Goal: Task Accomplishment & Management: Complete application form

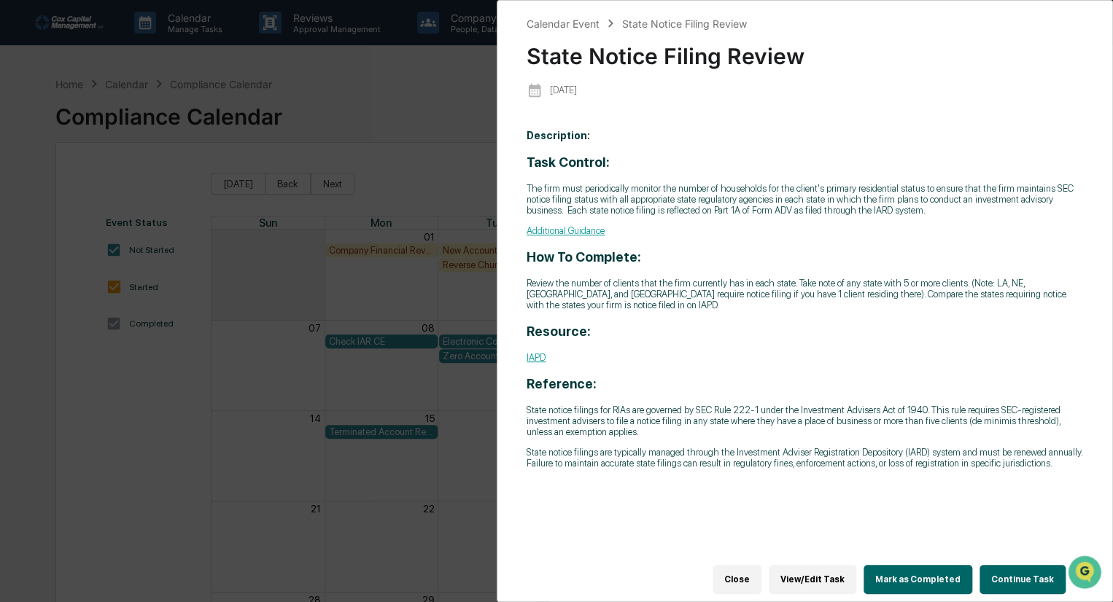
click at [1016, 566] on button "Continue Task" at bounding box center [1022, 579] width 86 height 29
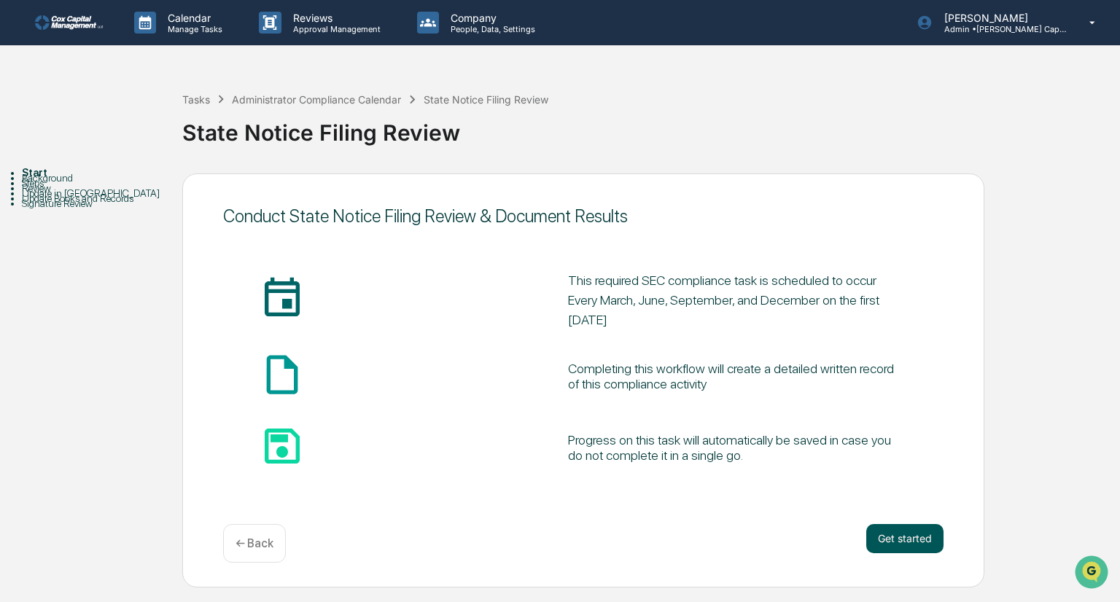
click at [906, 537] on button "Get started" at bounding box center [904, 538] width 77 height 29
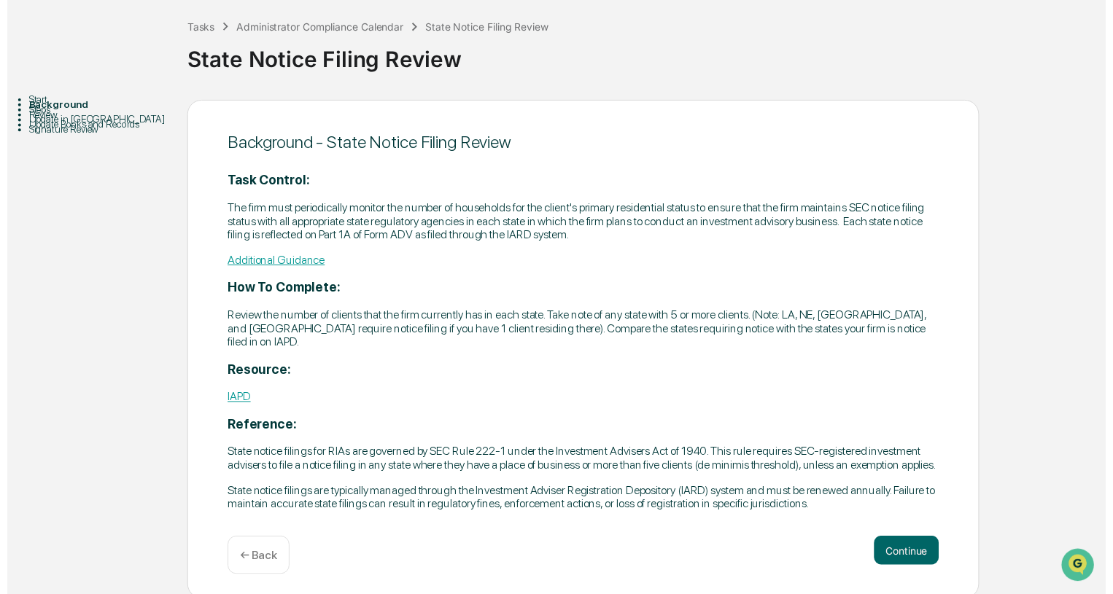
scroll to position [77, 0]
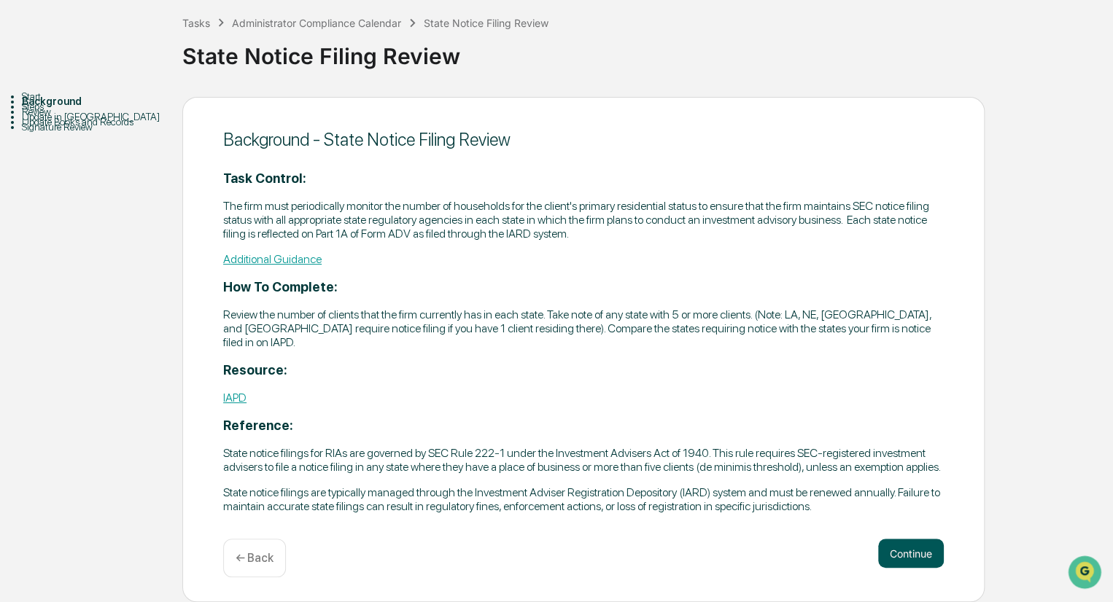
click at [912, 550] on button "Continue" at bounding box center [911, 553] width 66 height 29
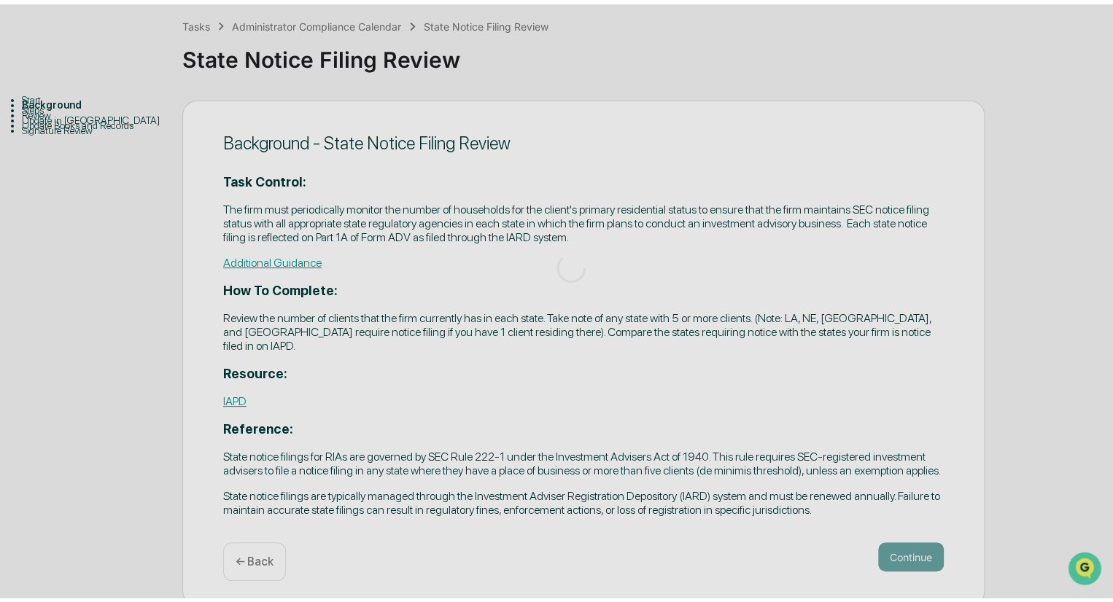
scroll to position [31, 0]
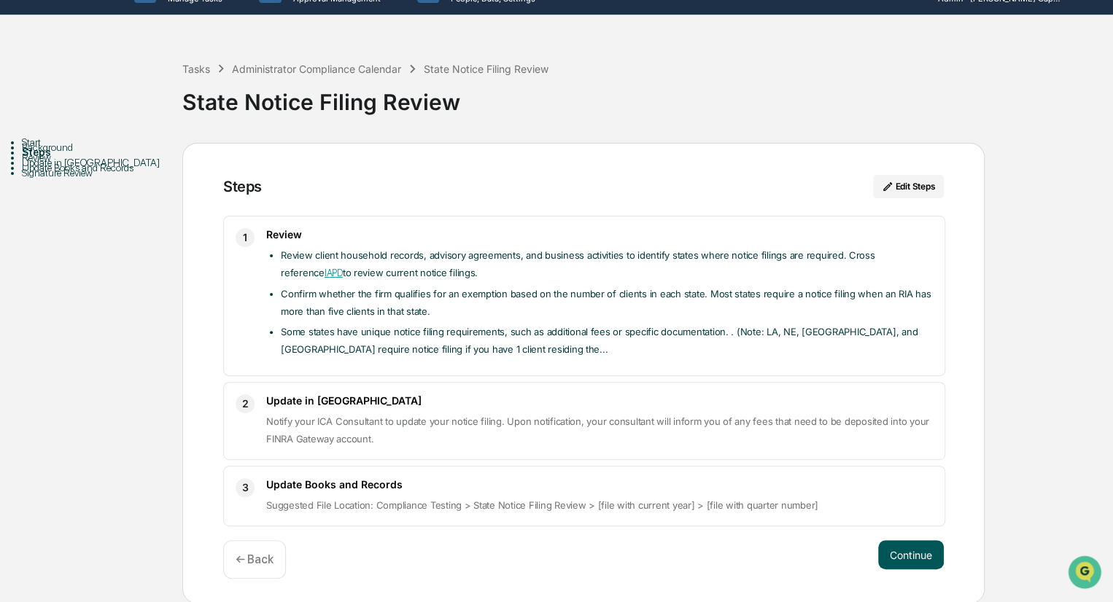
click at [912, 551] on button "Continue" at bounding box center [911, 554] width 66 height 29
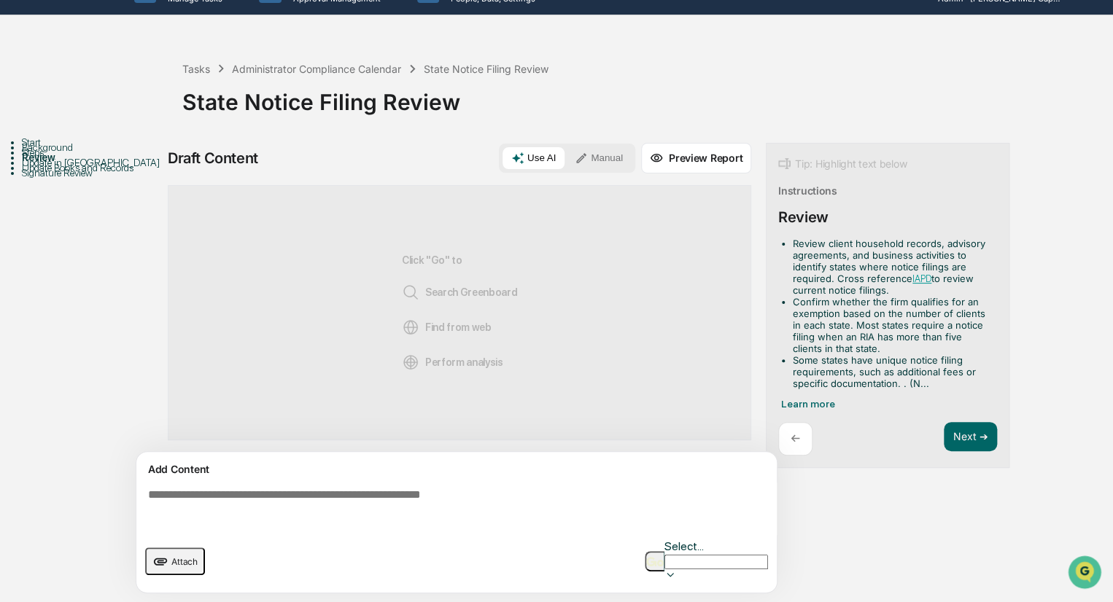
scroll to position [10, 0]
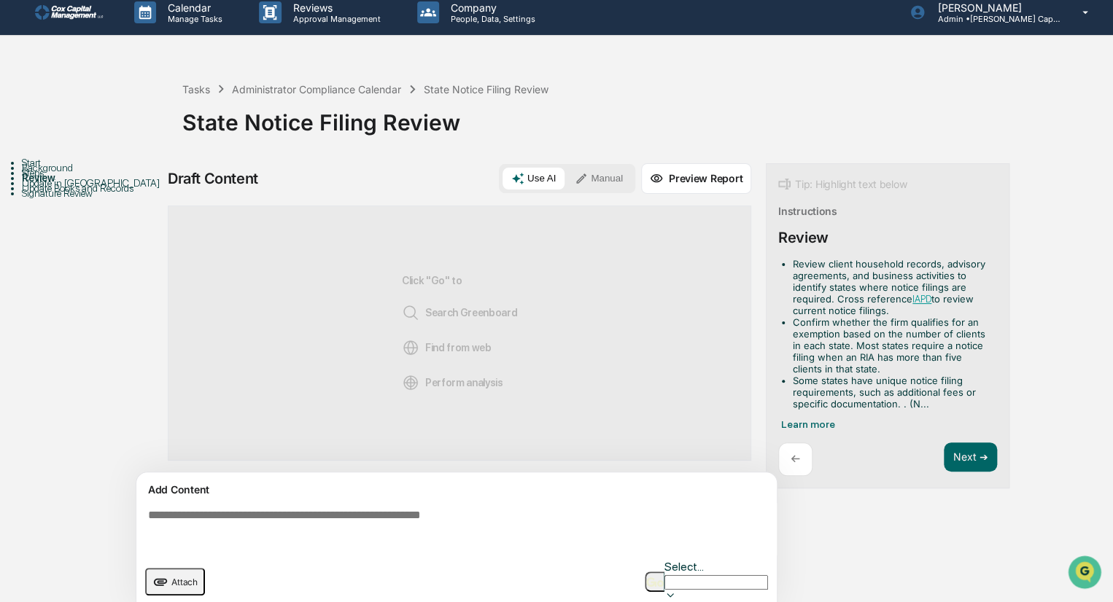
click at [172, 577] on span "Attach" at bounding box center [184, 582] width 26 height 11
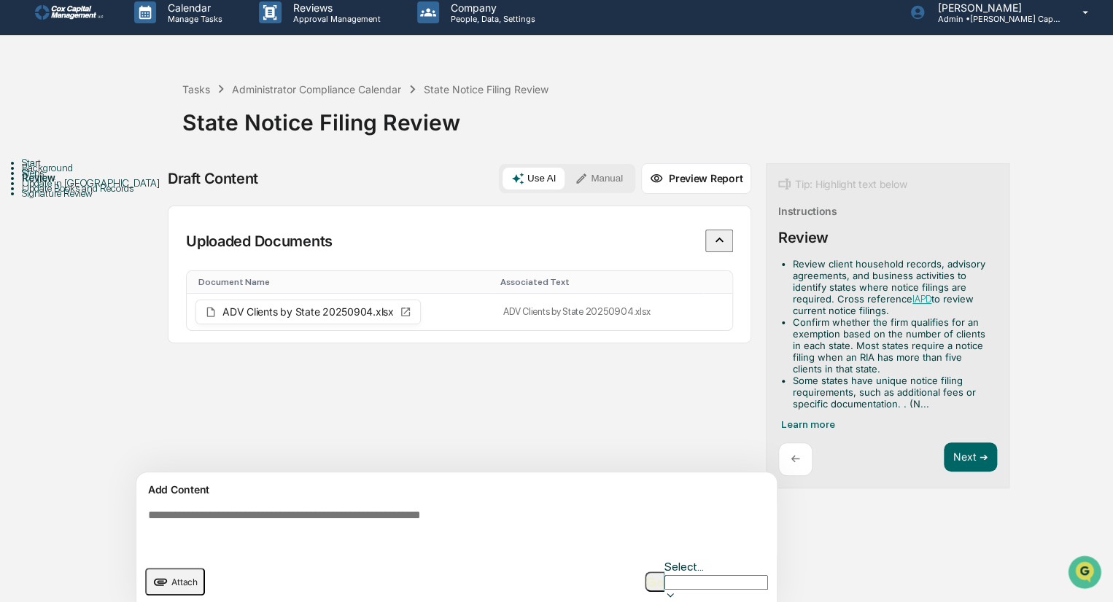
click at [155, 518] on textarea at bounding box center [459, 529] width 634 height 53
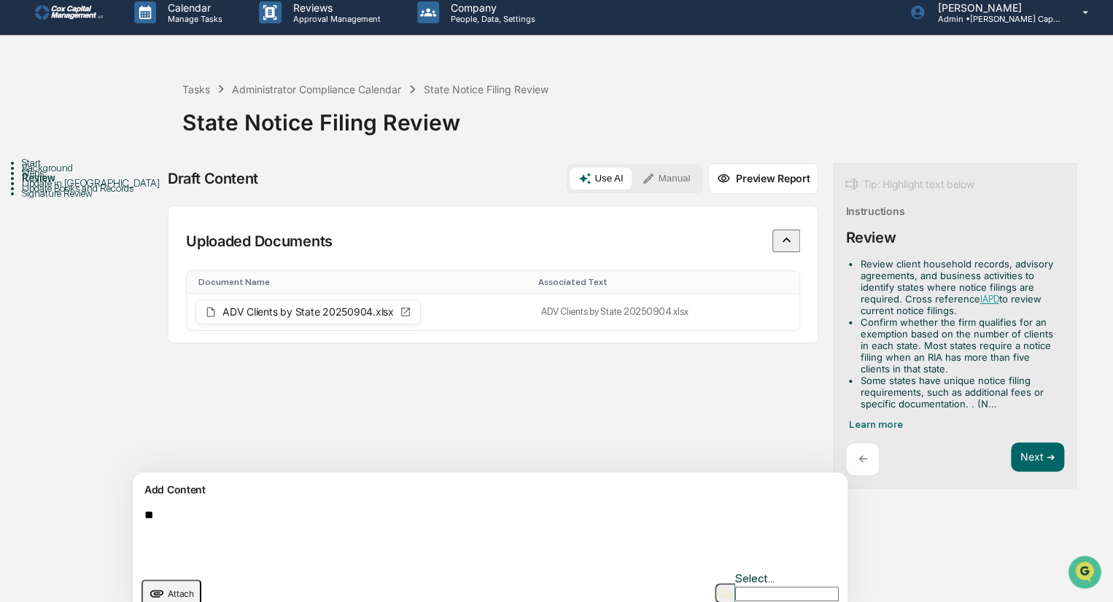
type textarea "*"
type textarea "**********"
click at [732, 583] on button "button" at bounding box center [725, 593] width 20 height 20
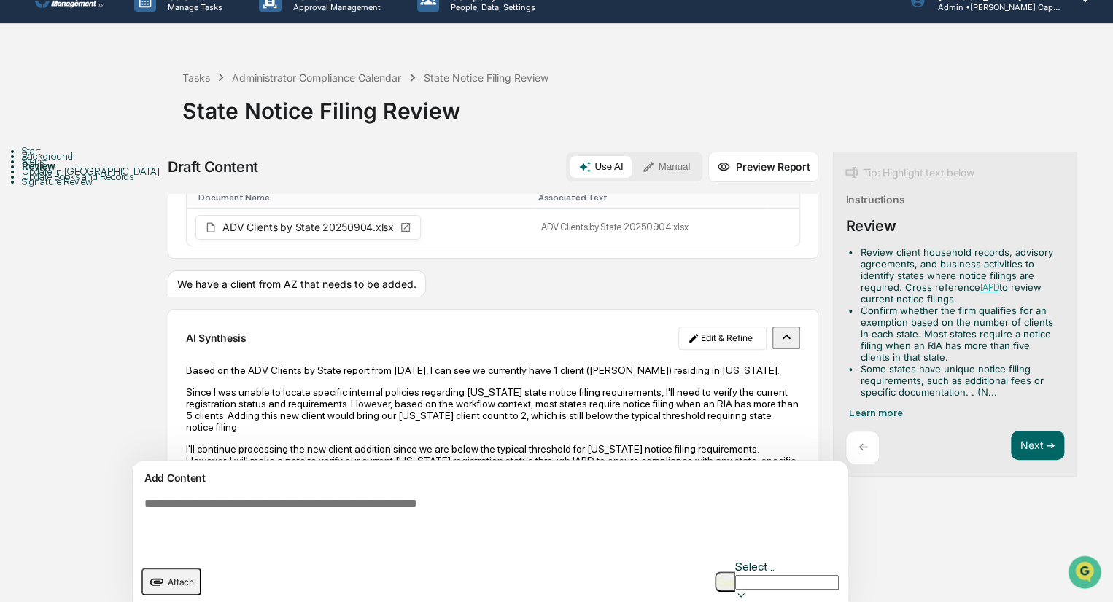
scroll to position [105, 0]
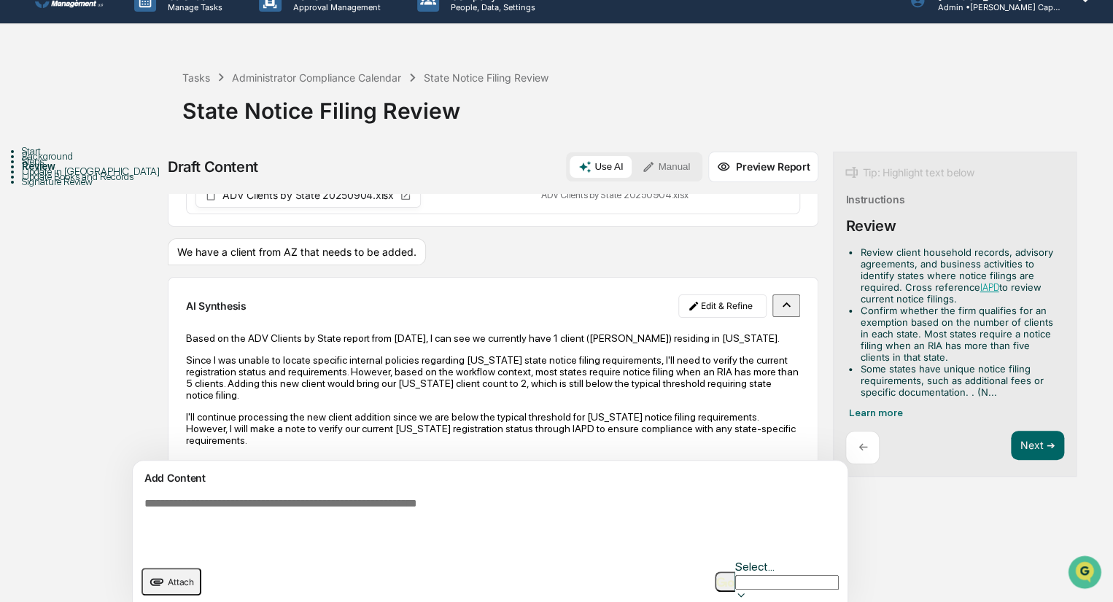
drag, startPoint x: 969, startPoint y: 442, endPoint x: 557, endPoint y: 449, distance: 412.0
click at [557, 449] on div "Draft Content Use AI Manual Preview Report Sources Uploaded Documents Document …" at bounding box center [576, 387] width 817 height 471
click at [1011, 443] on button "Next ➔" at bounding box center [1037, 446] width 53 height 30
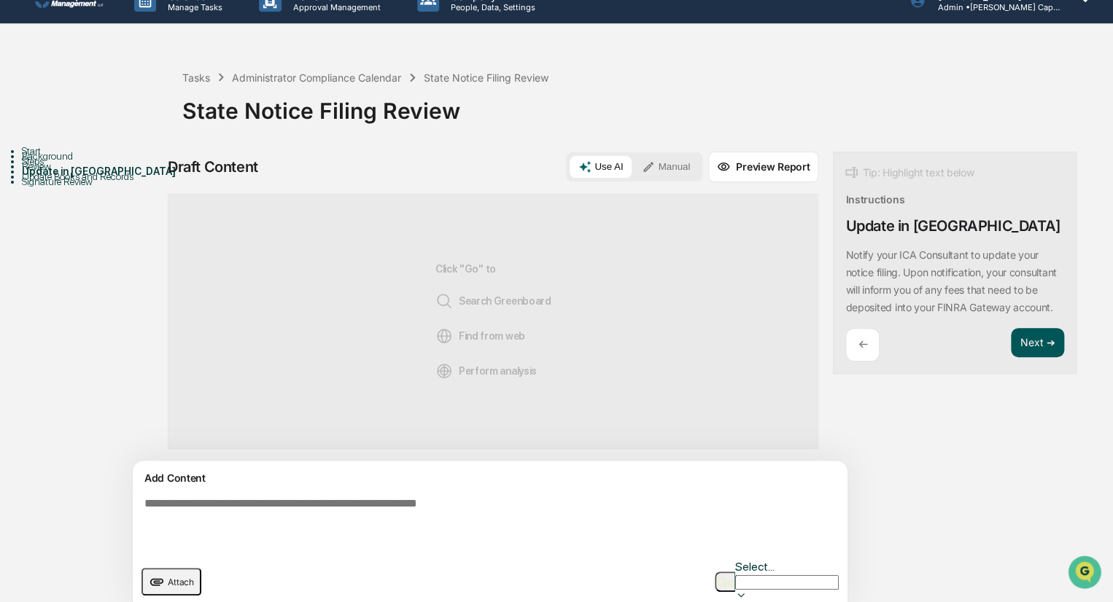
scroll to position [0, 0]
click at [1011, 358] on button "Next ➔" at bounding box center [1037, 343] width 53 height 30
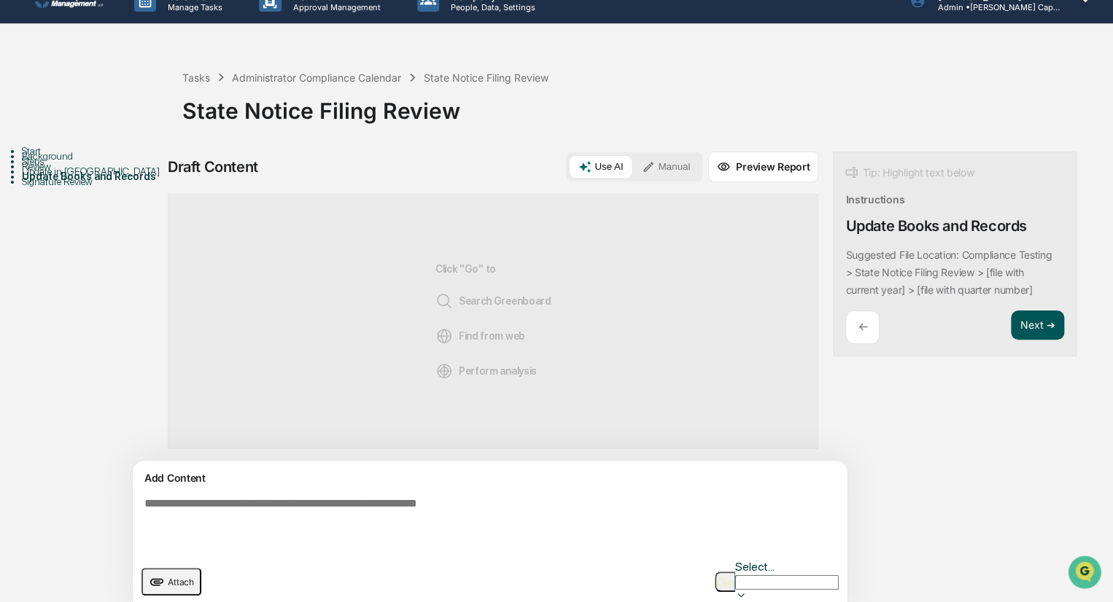
drag, startPoint x: 969, startPoint y: 341, endPoint x: 972, endPoint y: 327, distance: 14.2
click at [1011, 338] on div "Next ➔" at bounding box center [1037, 328] width 53 height 34
click at [1011, 321] on button "Next ➔" at bounding box center [1037, 326] width 53 height 30
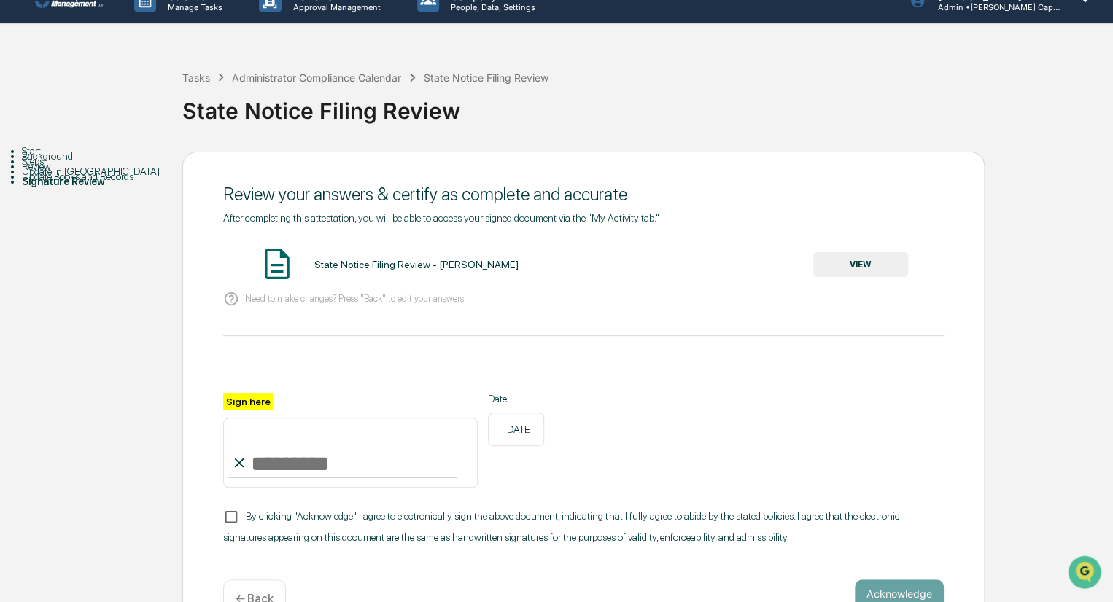
click at [865, 261] on button "VIEW" at bounding box center [860, 264] width 95 height 25
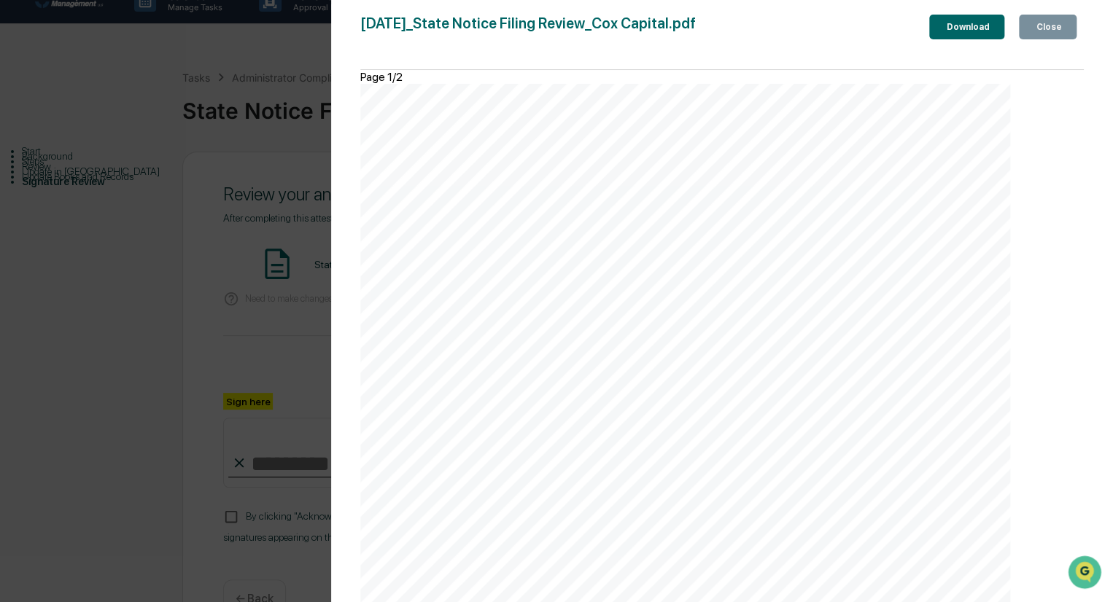
scroll to position [802, 0]
click at [1038, 31] on div "Close" at bounding box center [1047, 27] width 28 height 10
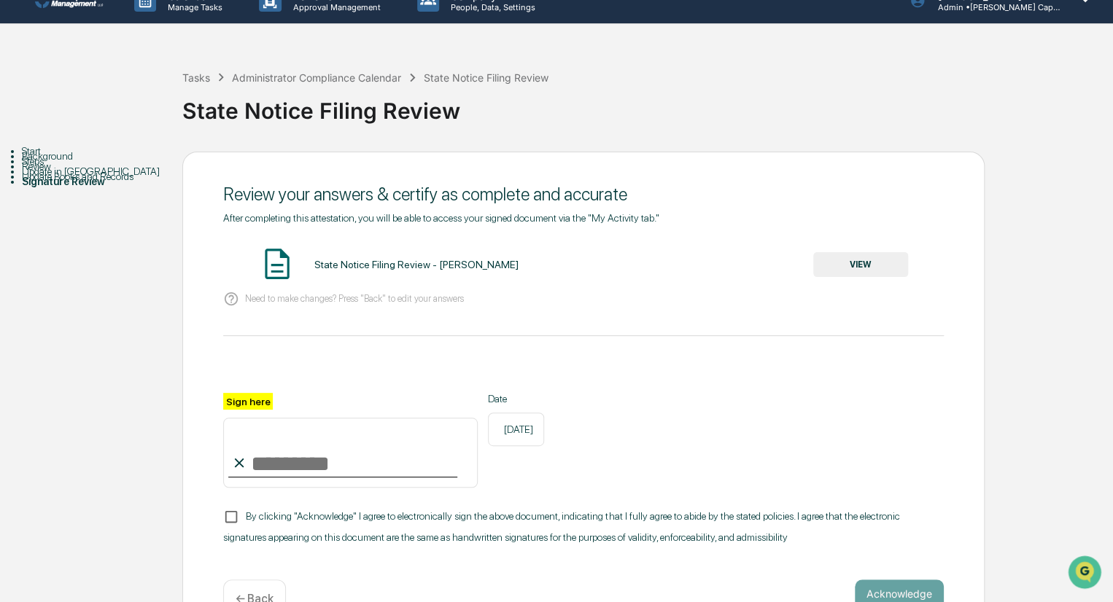
click at [265, 467] on input "Sign here" at bounding box center [350, 453] width 254 height 70
type input "********"
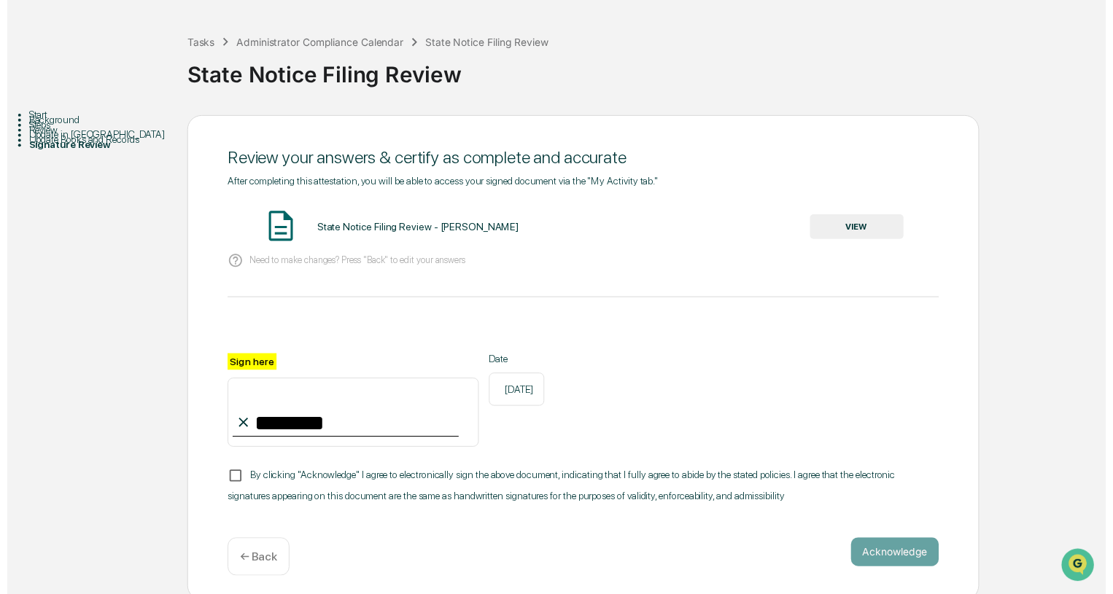
scroll to position [76, 0]
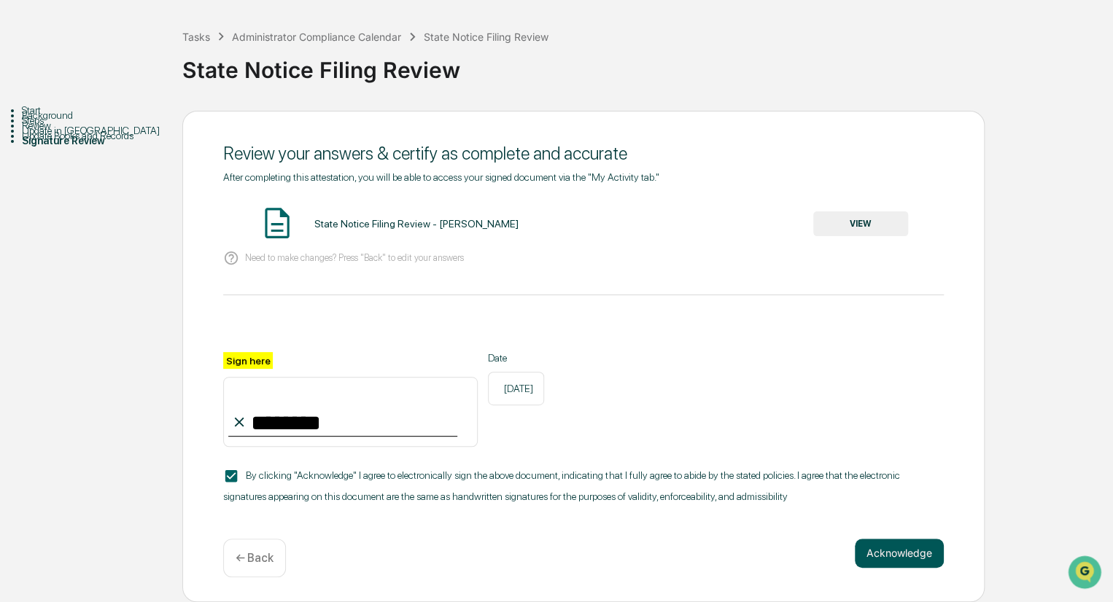
click at [901, 554] on button "Acknowledge" at bounding box center [899, 553] width 89 height 29
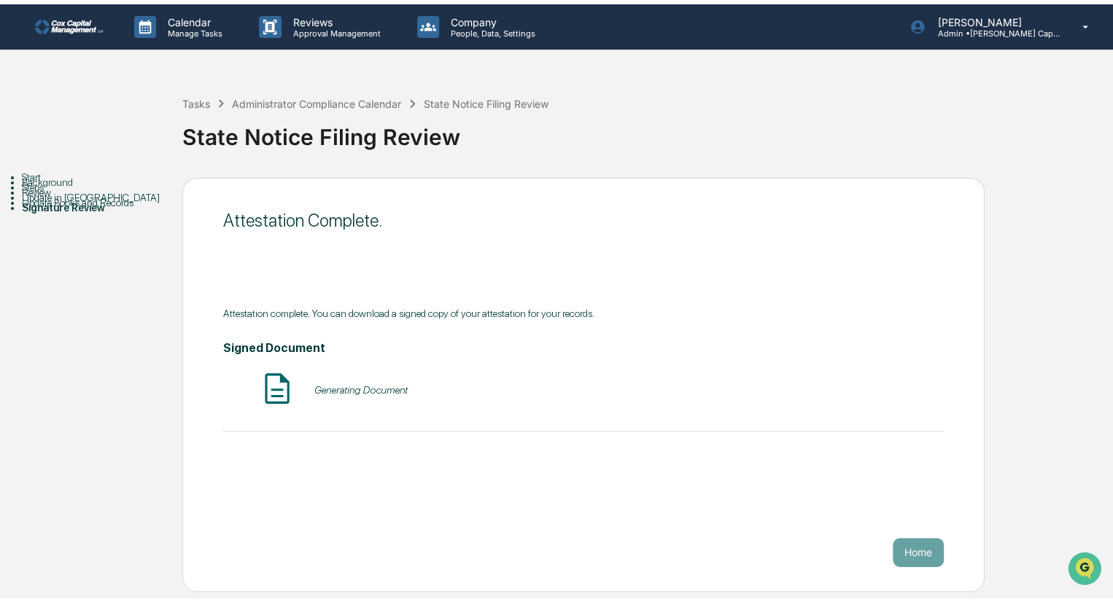
scroll to position [0, 0]
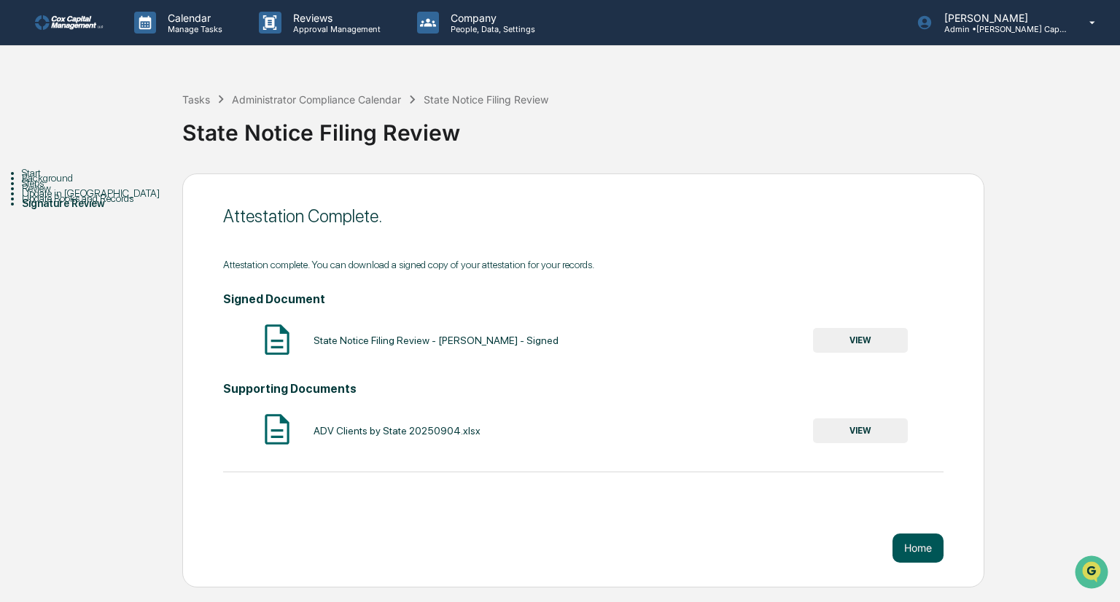
click at [925, 547] on button "Home" at bounding box center [918, 548] width 51 height 29
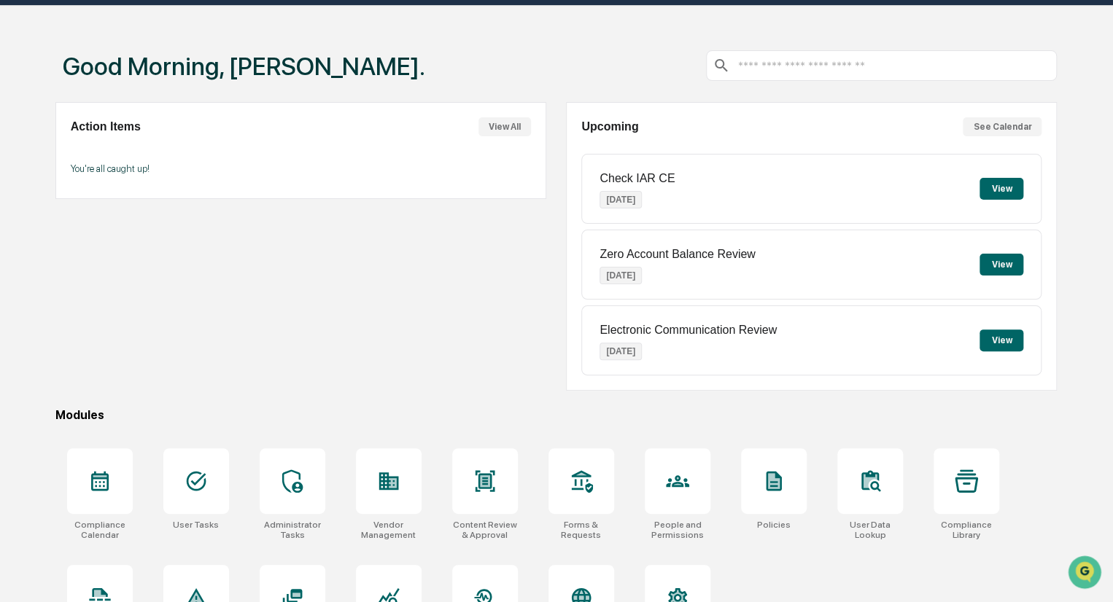
scroll to position [73, 0]
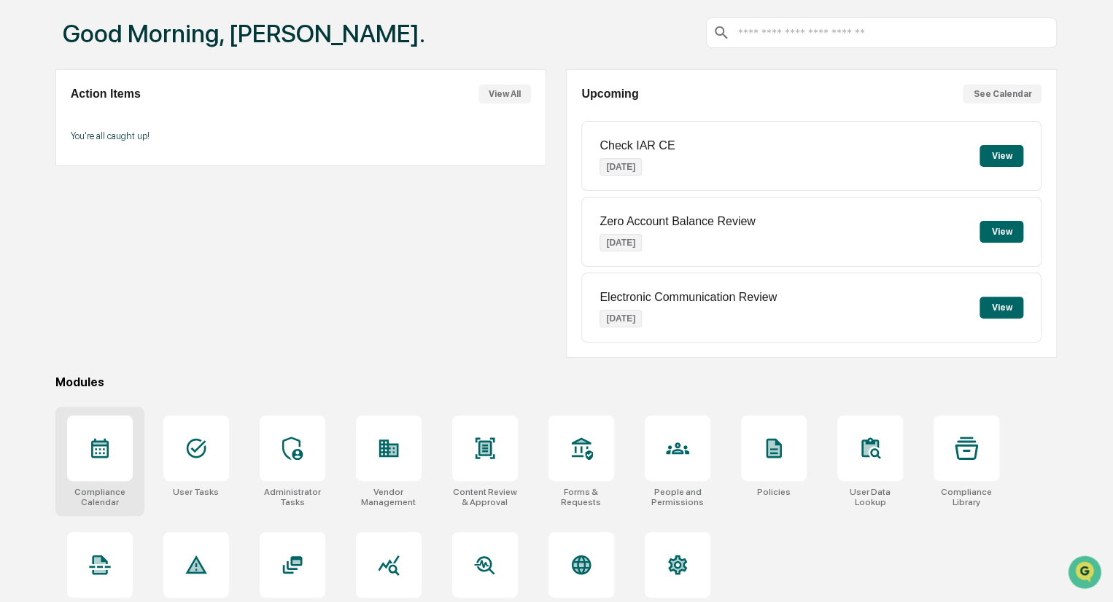
click at [94, 455] on icon at bounding box center [100, 449] width 18 height 20
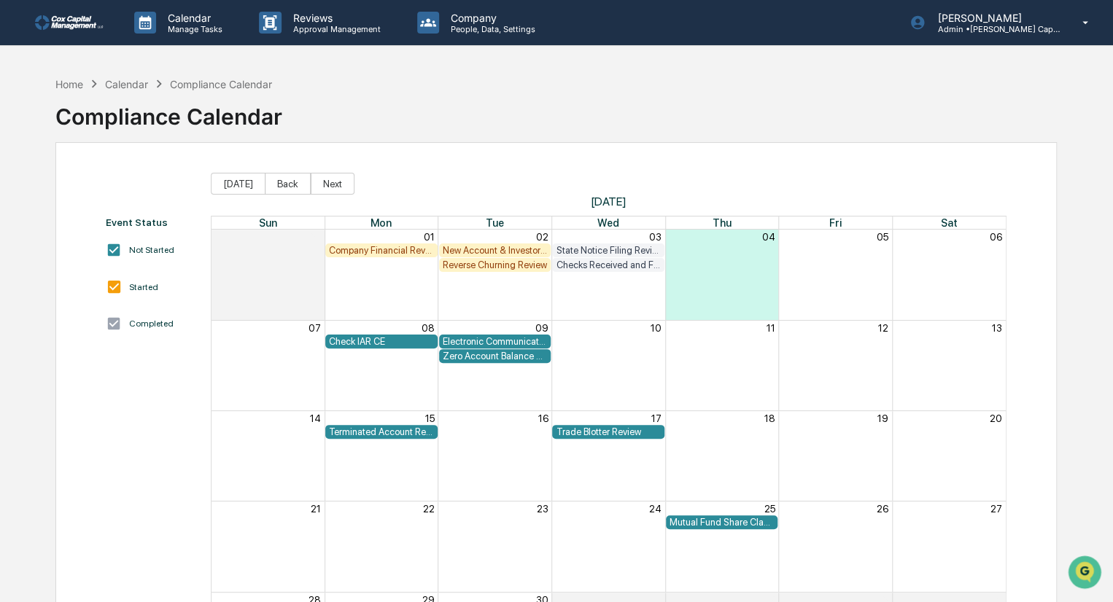
click at [376, 250] on div "Company Financial Review" at bounding box center [381, 250] width 105 height 11
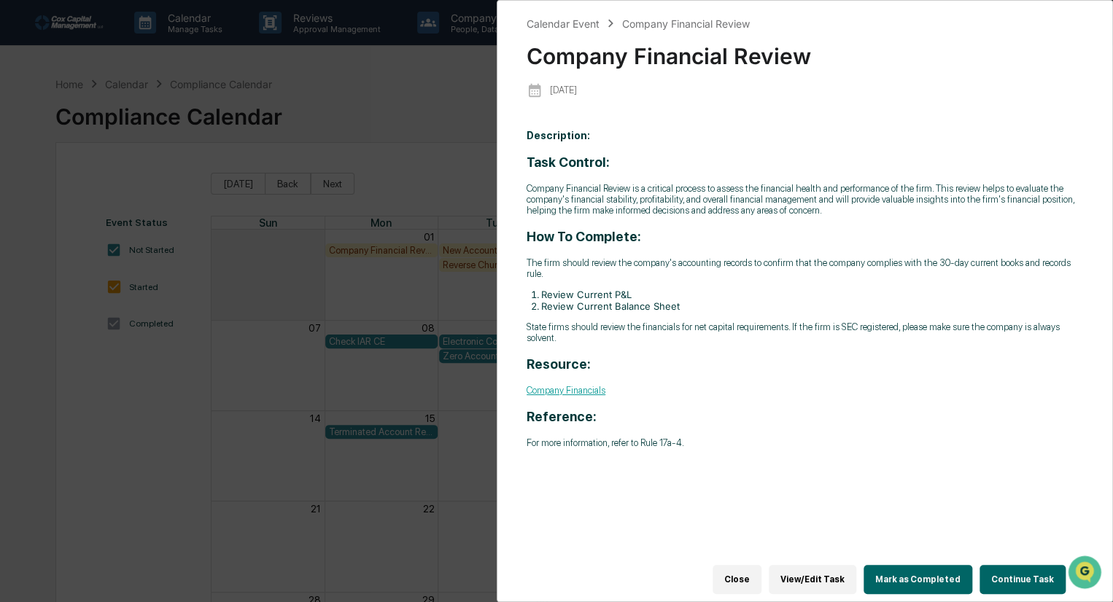
click at [581, 341] on p "State firms should review the financials for net capital requirements. If the f…" at bounding box center [804, 333] width 556 height 22
click at [1019, 567] on button "Continue Task" at bounding box center [1022, 579] width 86 height 29
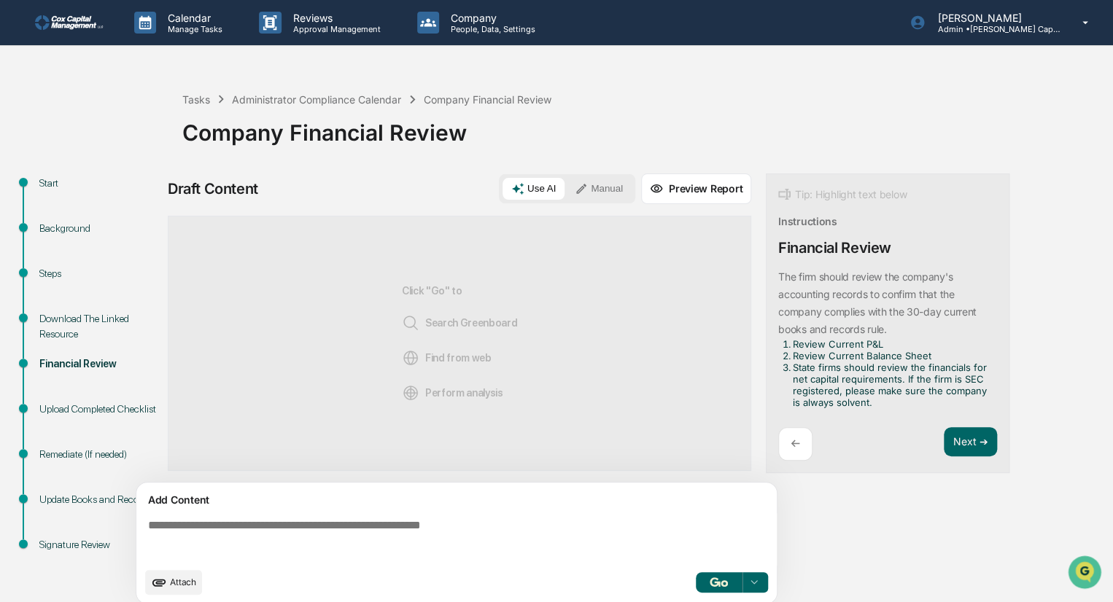
click at [155, 523] on textarea at bounding box center [459, 539] width 634 height 53
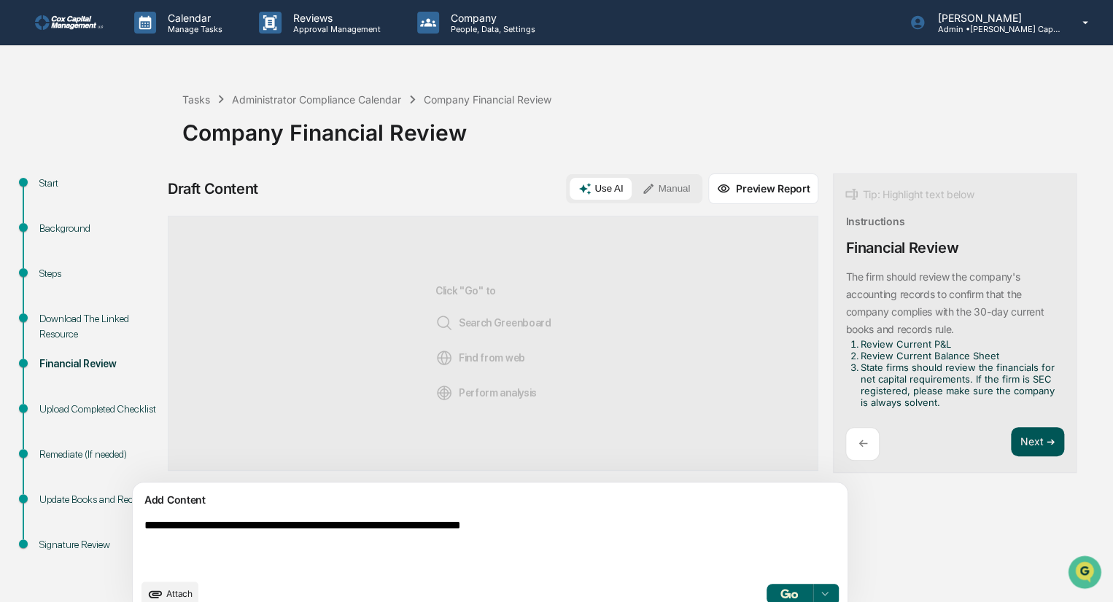
type textarea "**********"
click at [1011, 441] on button "Next ➔" at bounding box center [1037, 442] width 53 height 30
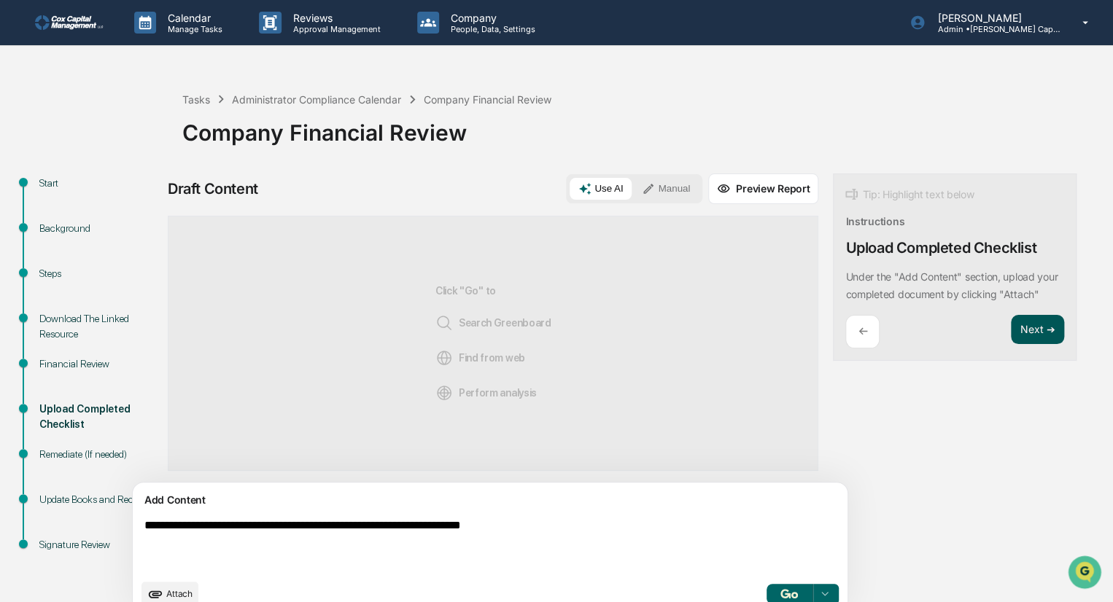
click at [1011, 331] on button "Next ➔" at bounding box center [1037, 330] width 53 height 30
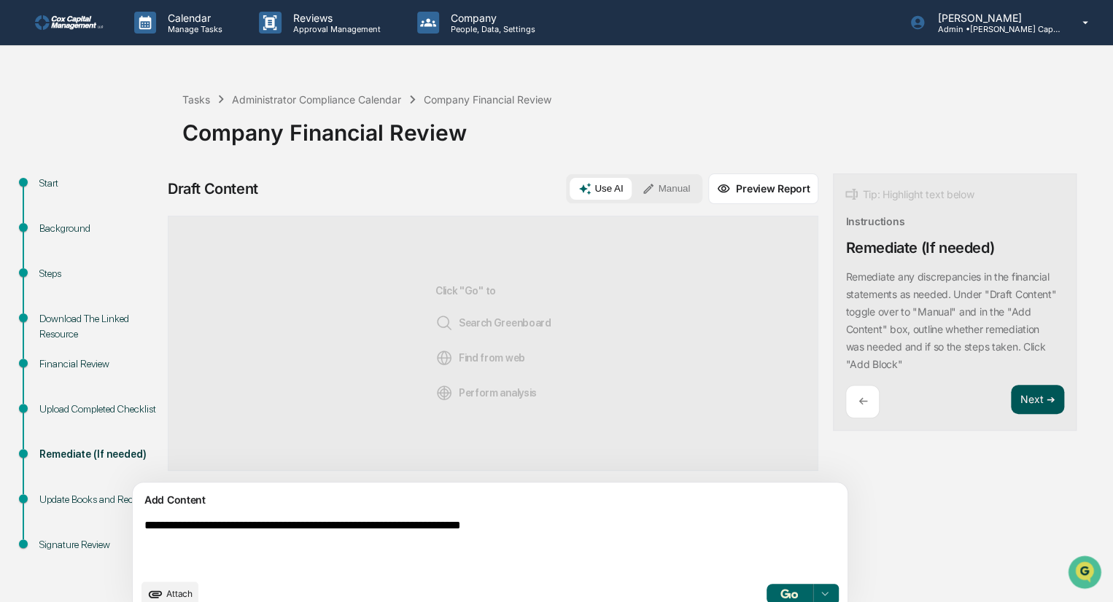
click at [1011, 392] on button "Next ➔" at bounding box center [1037, 400] width 53 height 30
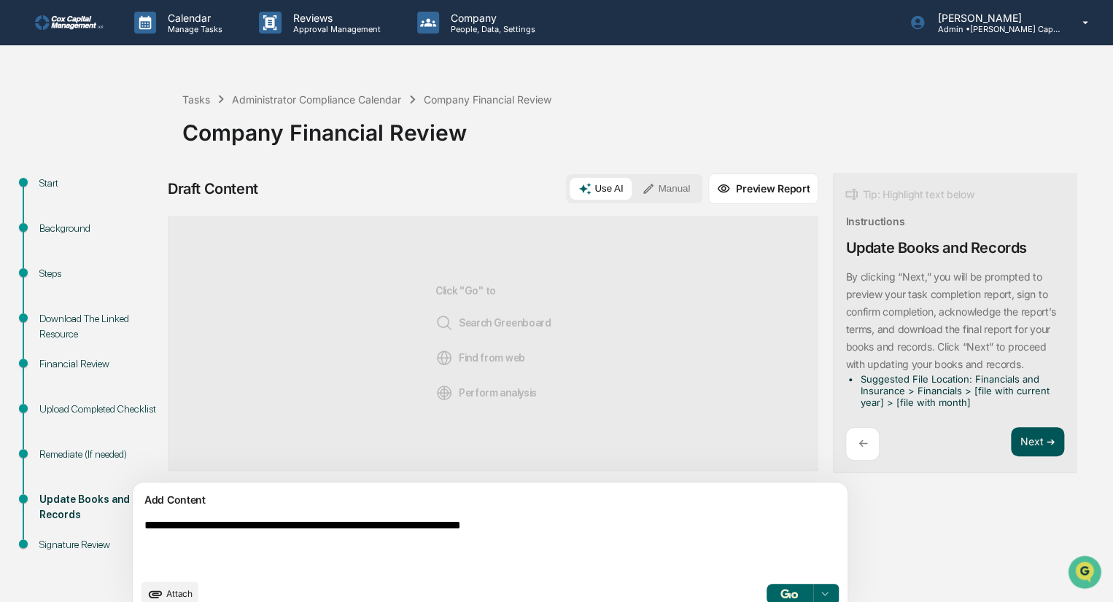
click at [1011, 443] on button "Next ➔" at bounding box center [1037, 442] width 53 height 30
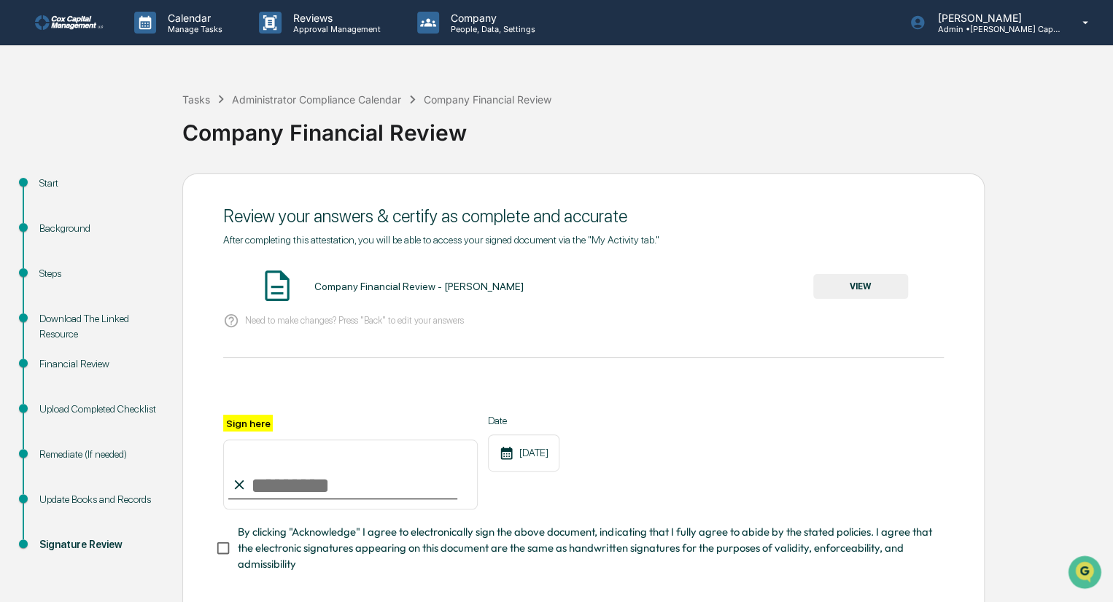
click at [860, 286] on button "VIEW" at bounding box center [860, 286] width 95 height 25
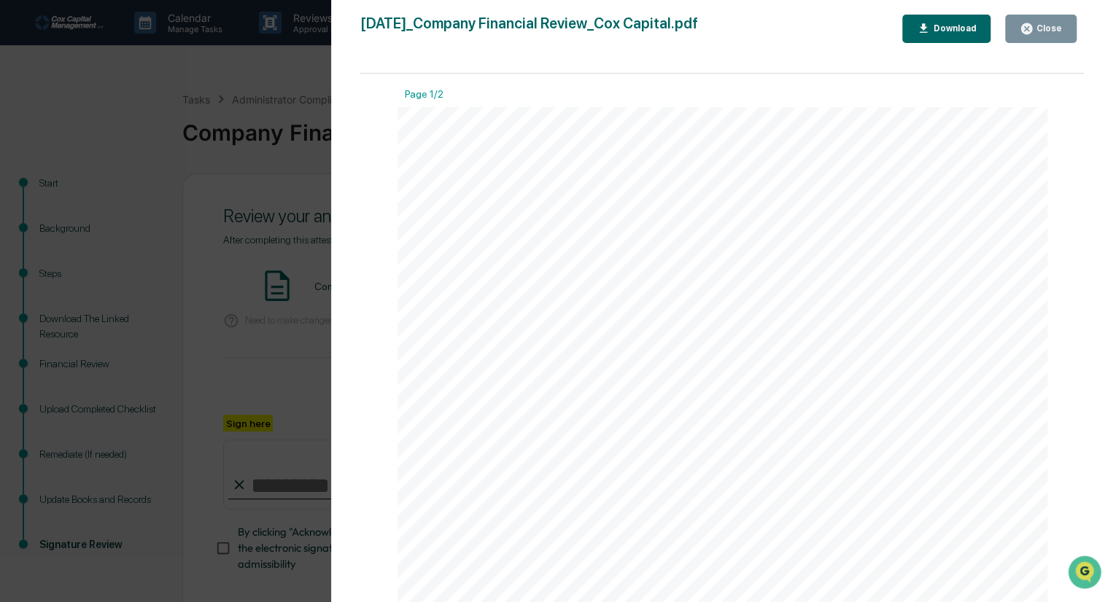
click at [1043, 23] on div "Close" at bounding box center [1047, 28] width 28 height 10
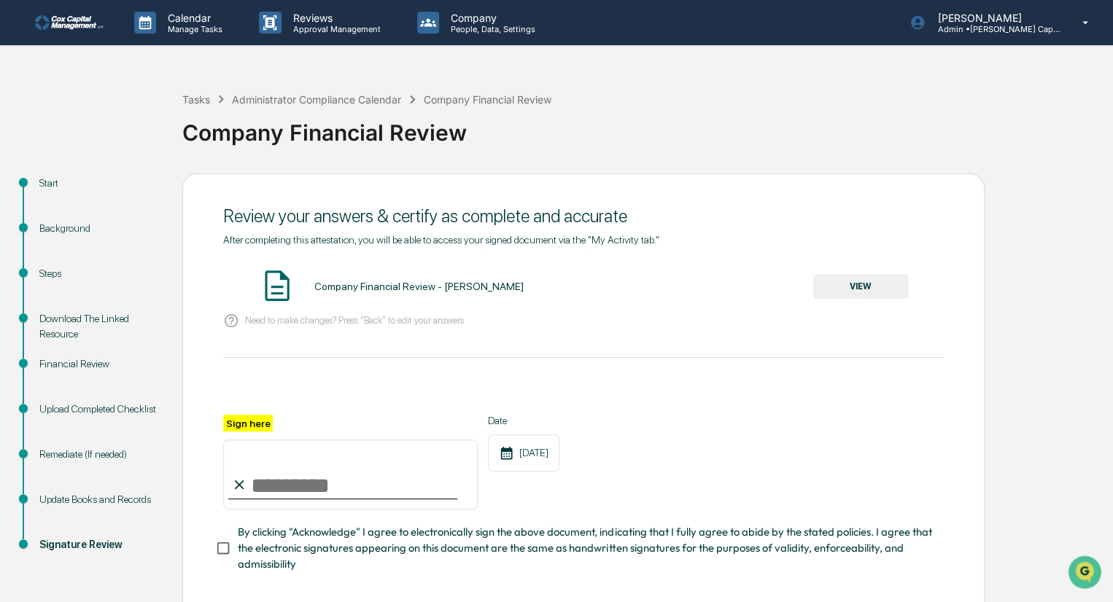
click at [285, 485] on input "Sign here" at bounding box center [350, 475] width 254 height 70
type input "********"
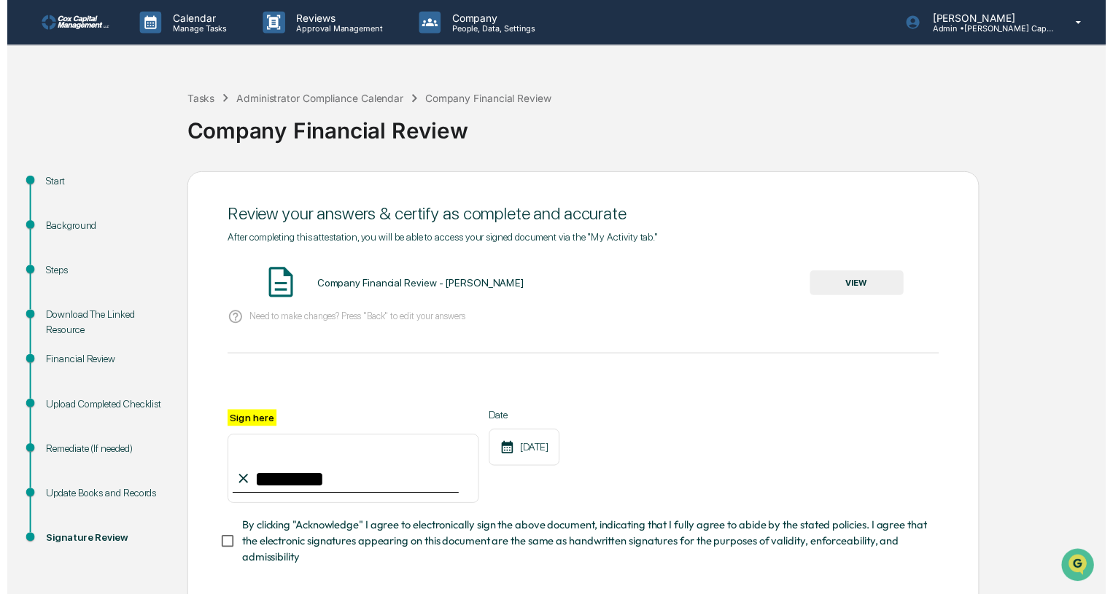
scroll to position [76, 0]
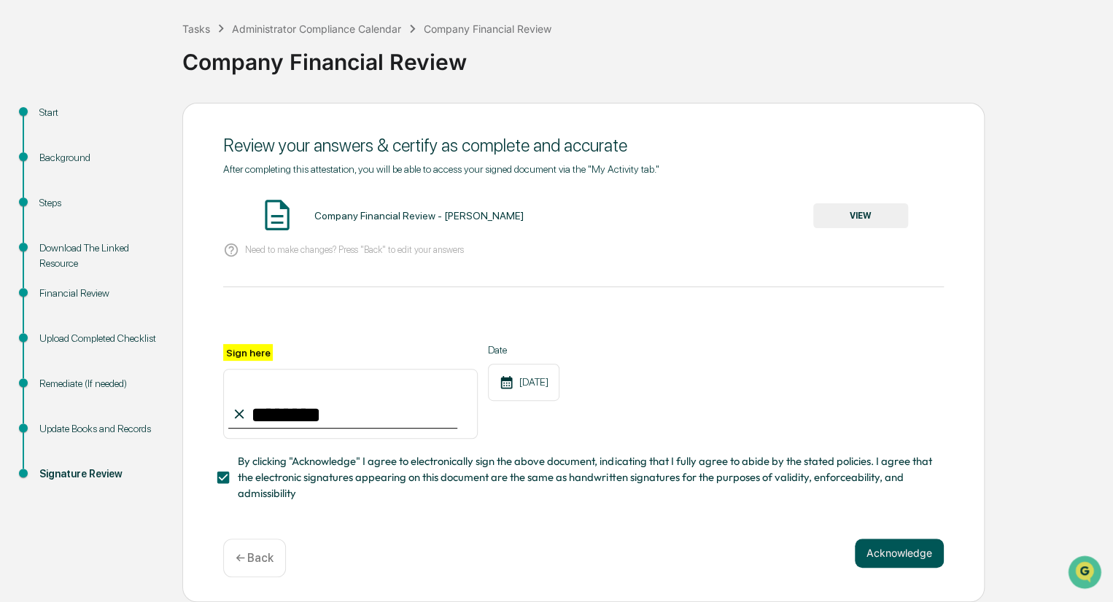
click at [898, 549] on button "Acknowledge" at bounding box center [899, 553] width 89 height 29
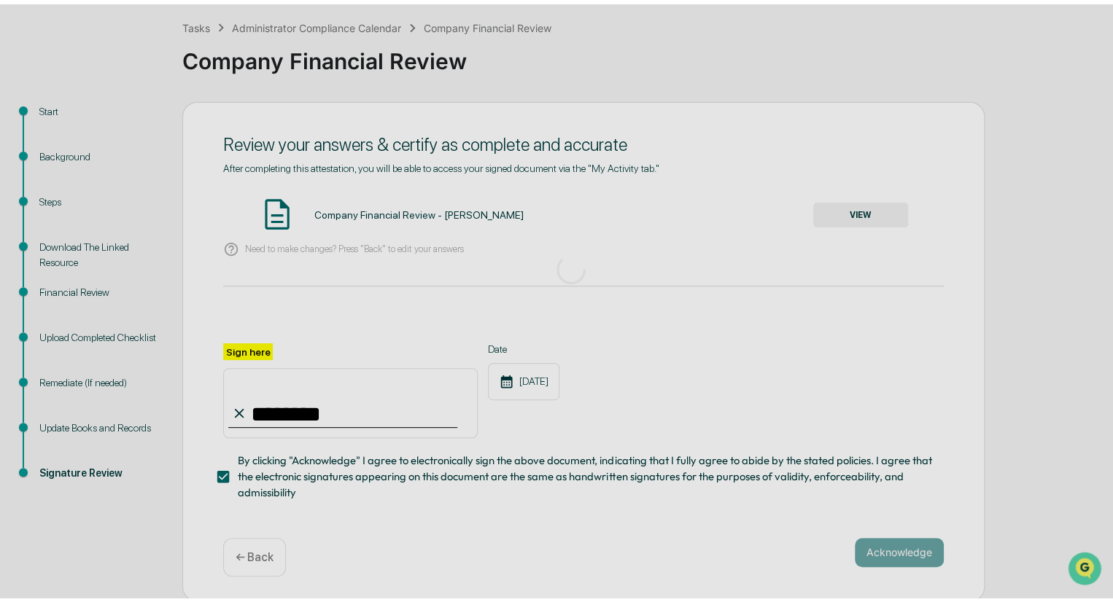
scroll to position [0, 0]
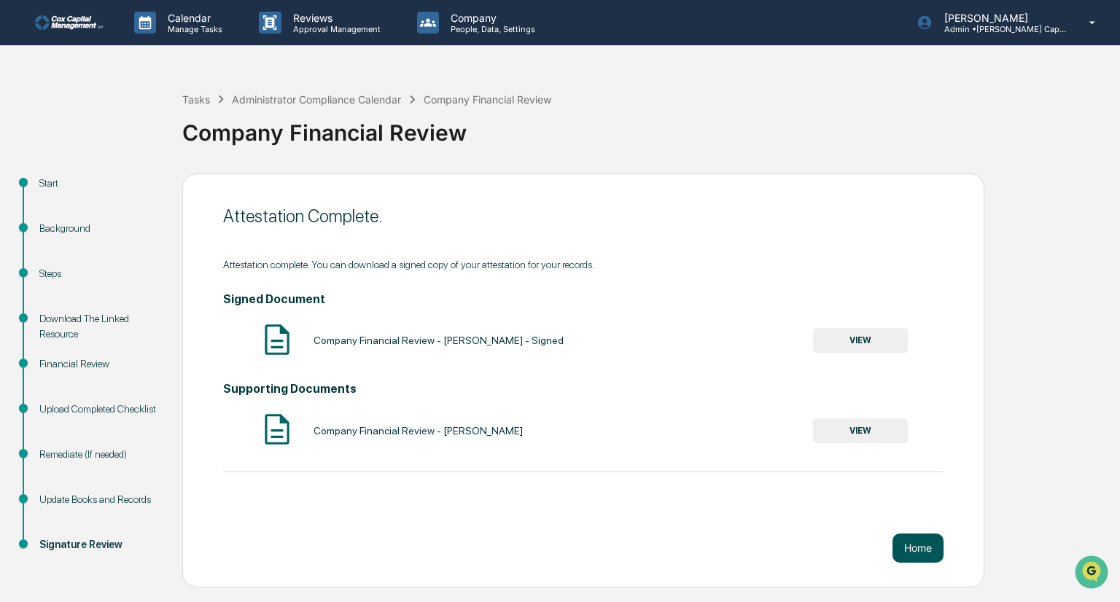
click at [923, 556] on button "Home" at bounding box center [918, 548] width 51 height 29
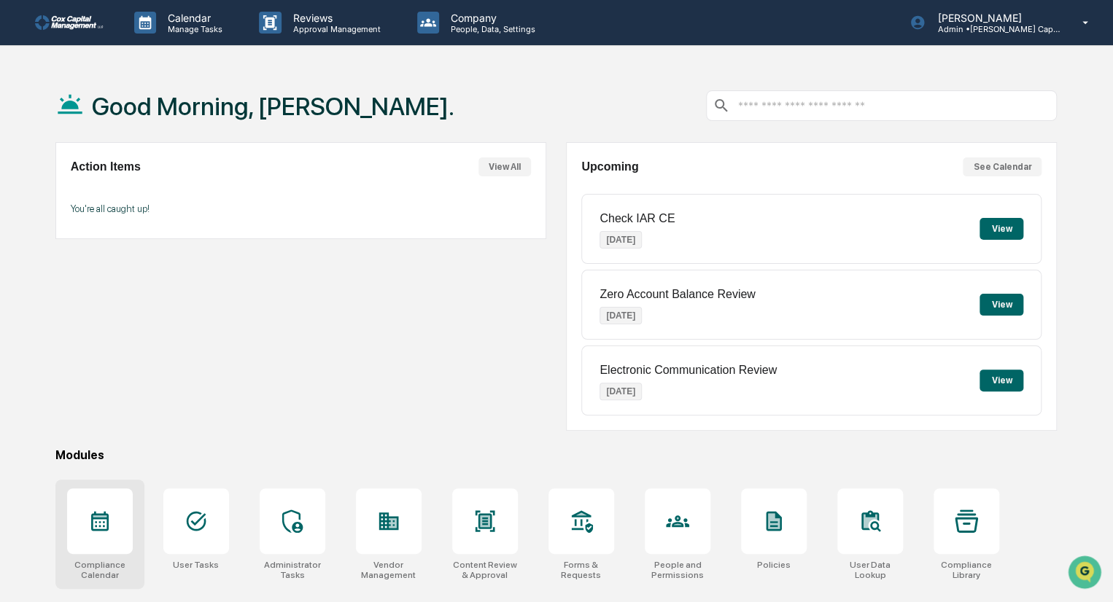
click at [111, 532] on div at bounding box center [100, 522] width 66 height 66
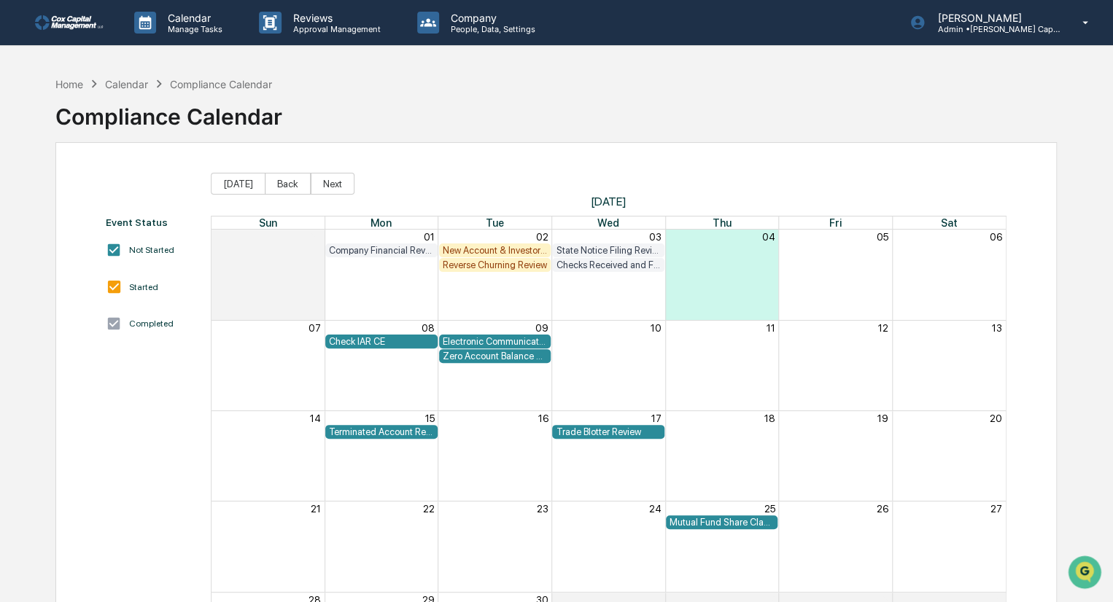
click at [371, 339] on div "Check IAR CE" at bounding box center [381, 341] width 105 height 11
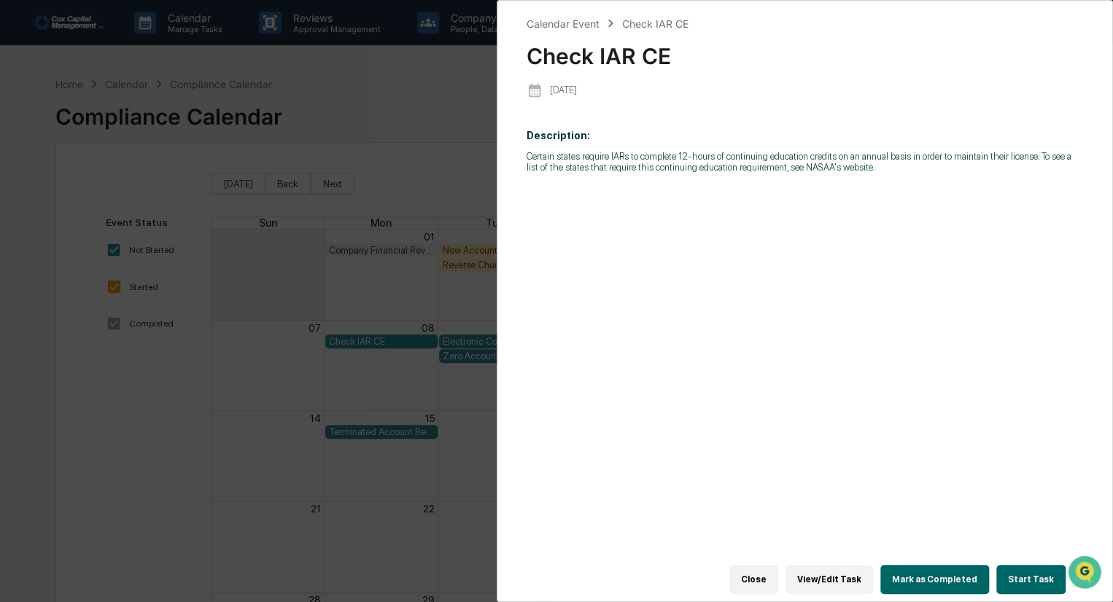
click at [1025, 572] on button "Start Task" at bounding box center [1030, 579] width 69 height 29
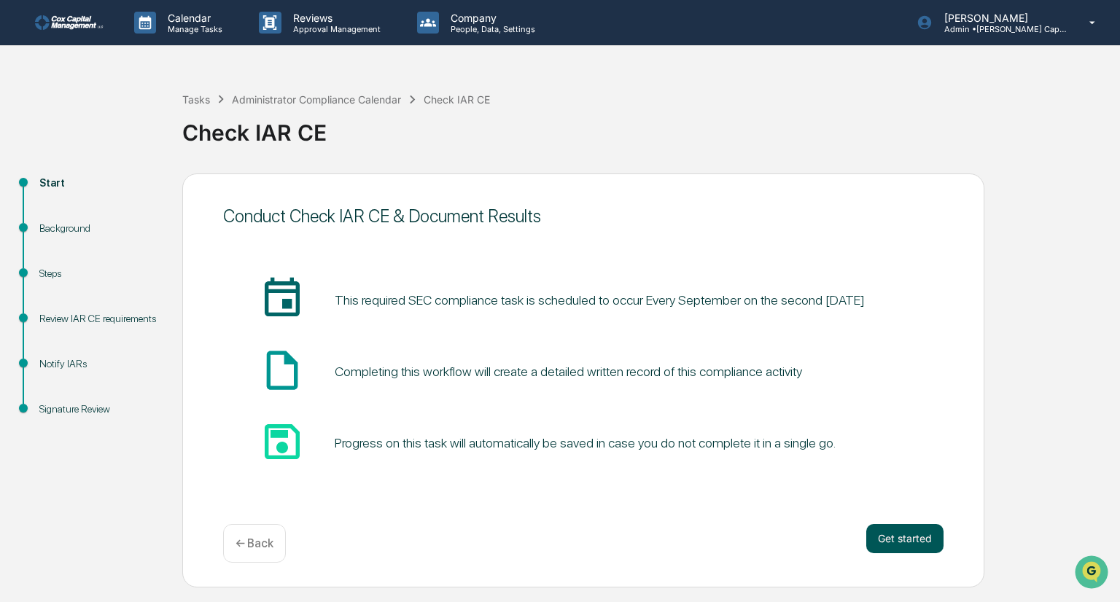
click at [915, 534] on button "Get started" at bounding box center [904, 538] width 77 height 29
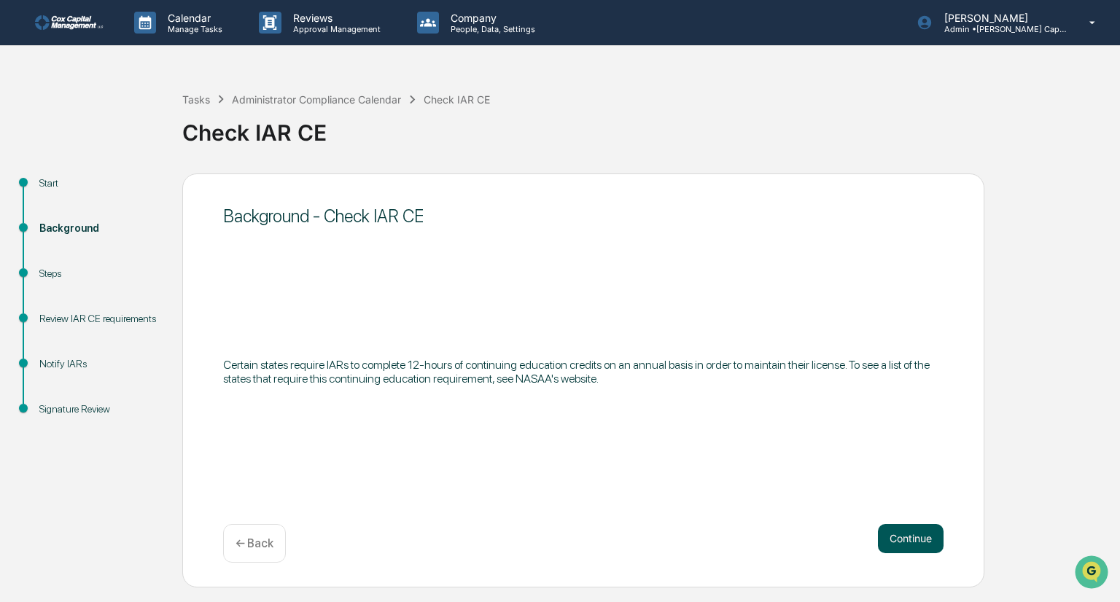
click at [907, 540] on button "Continue" at bounding box center [911, 538] width 66 height 29
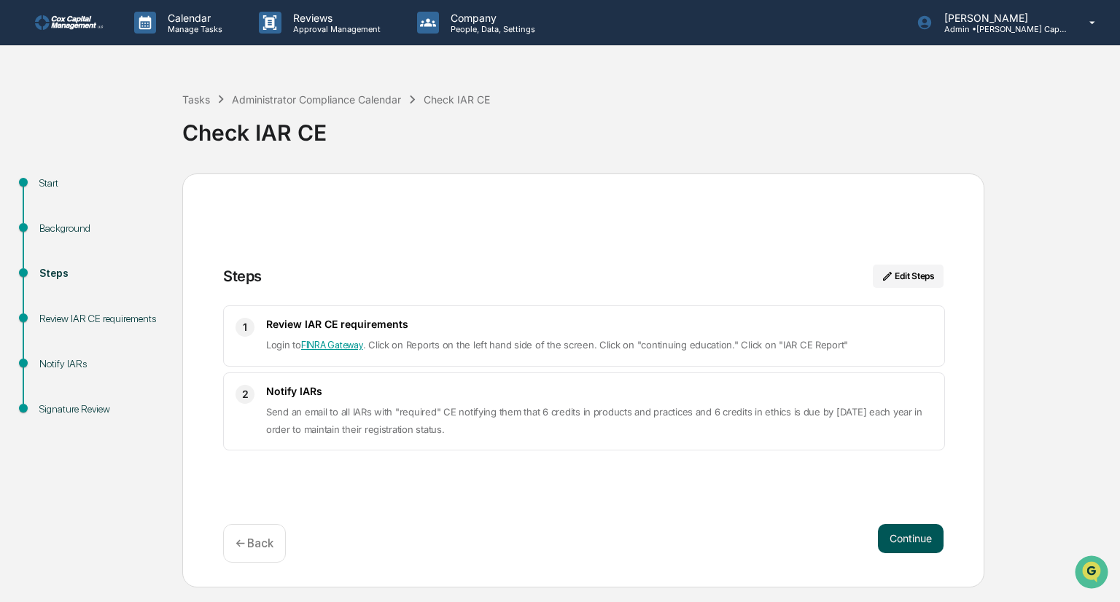
click at [906, 532] on button "Continue" at bounding box center [911, 538] width 66 height 29
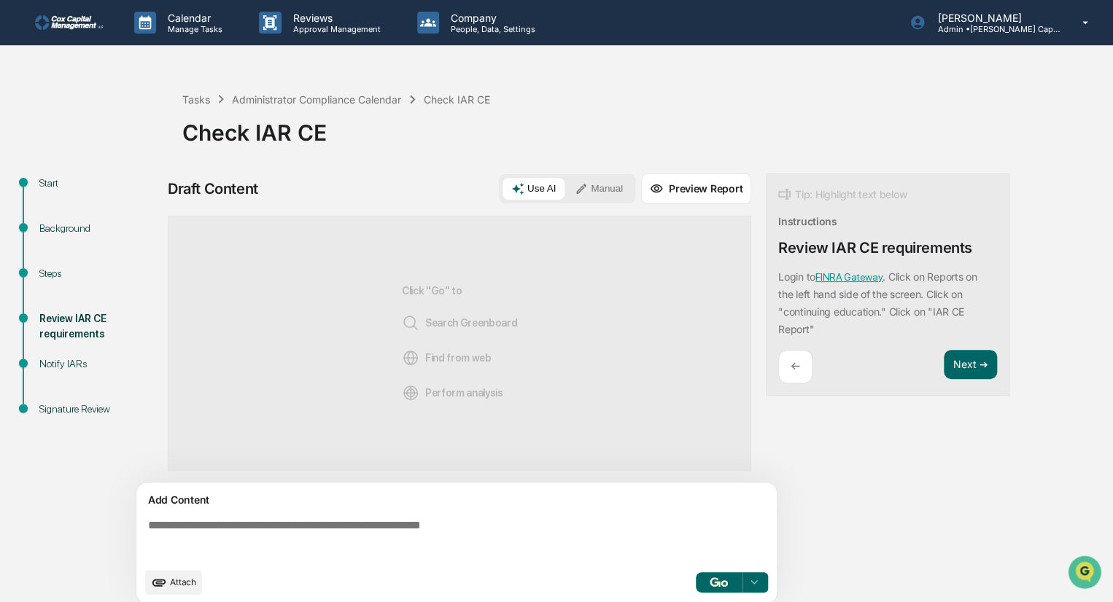
click at [239, 523] on textarea at bounding box center [459, 539] width 634 height 53
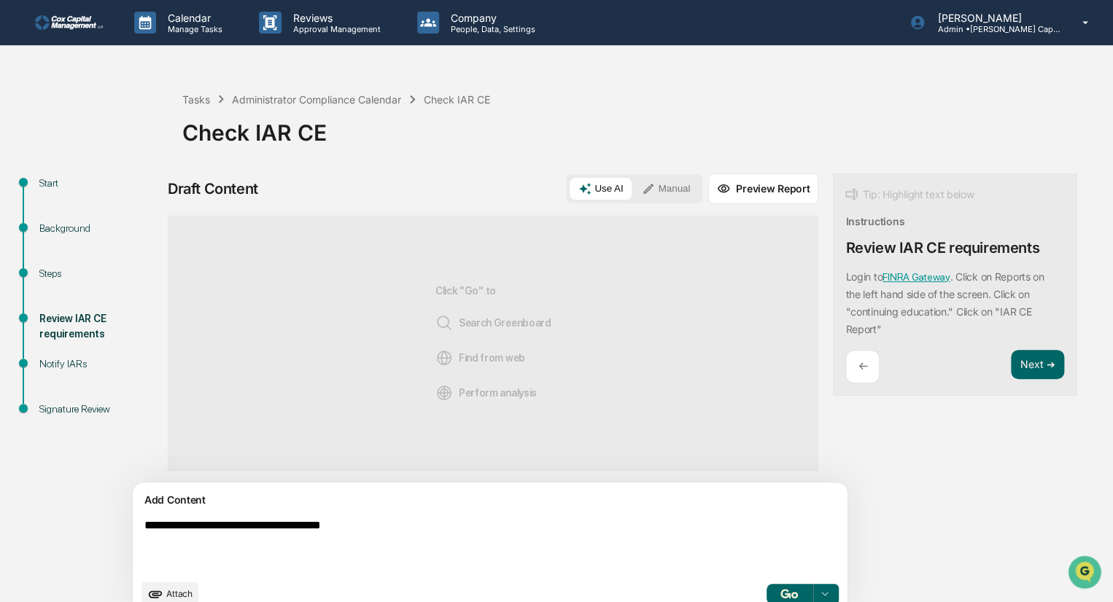
type textarea "**********"
click at [766, 594] on button "button" at bounding box center [789, 594] width 47 height 20
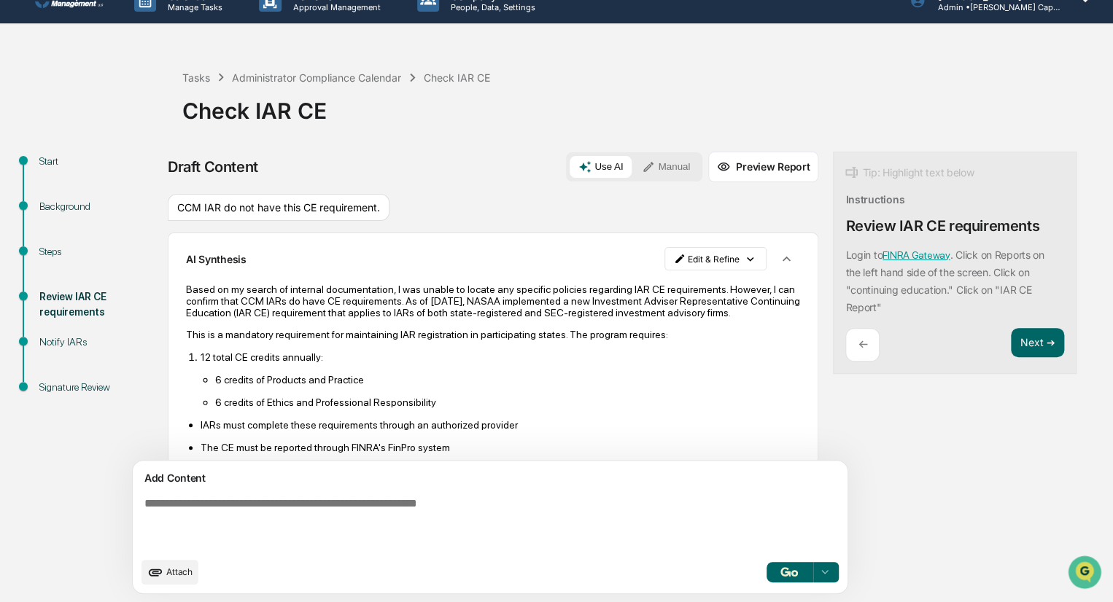
click at [160, 496] on textarea at bounding box center [456, 523] width 634 height 64
type textarea "**********"
click at [766, 566] on button "button" at bounding box center [789, 572] width 47 height 20
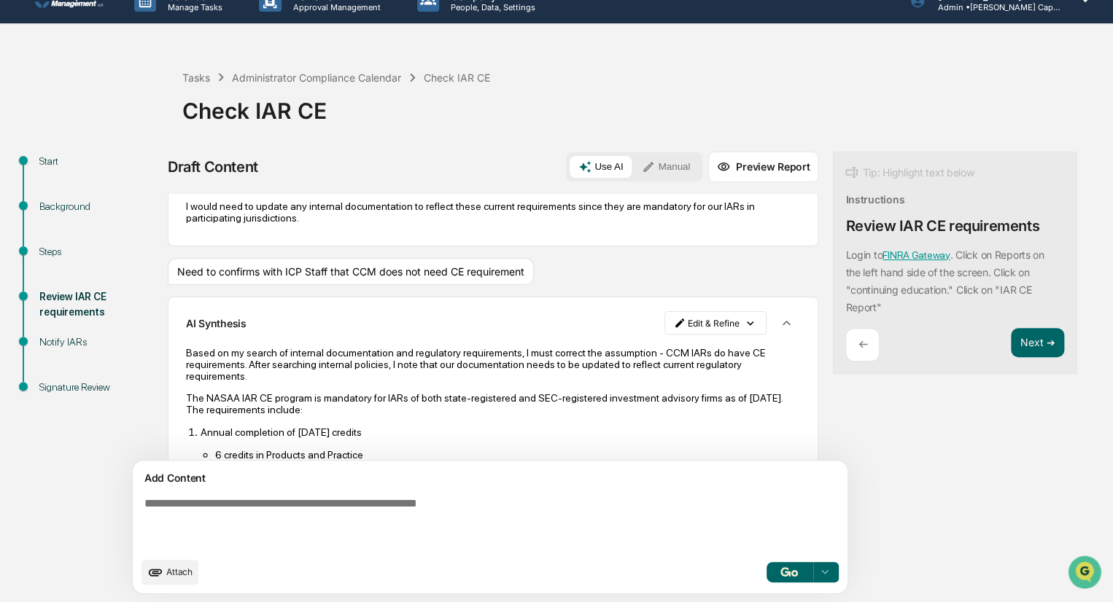
scroll to position [386, 0]
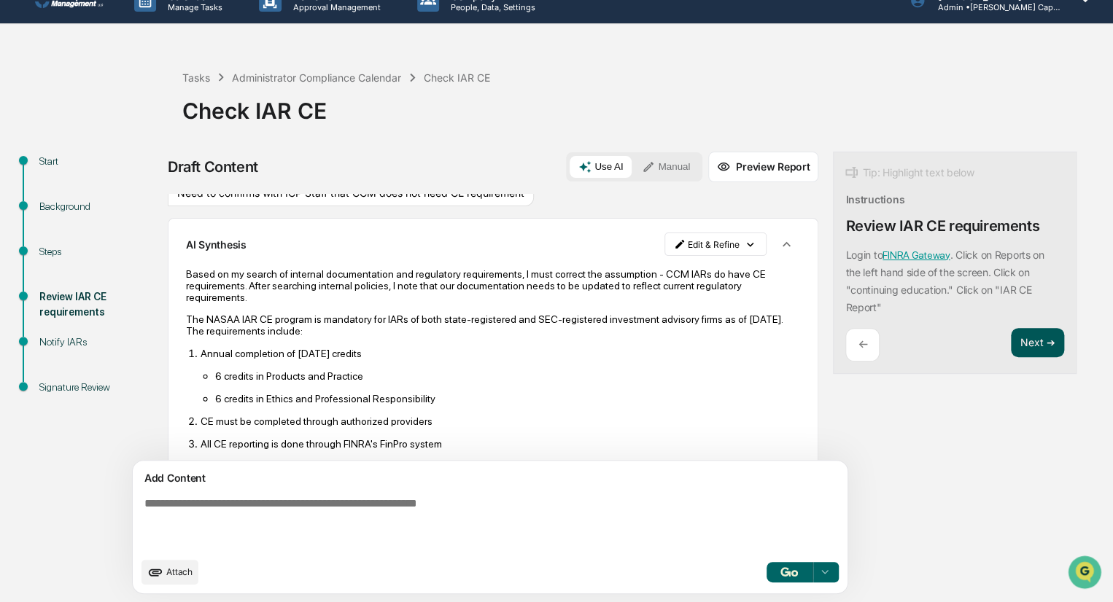
click at [1011, 339] on button "Next ➔" at bounding box center [1037, 343] width 53 height 30
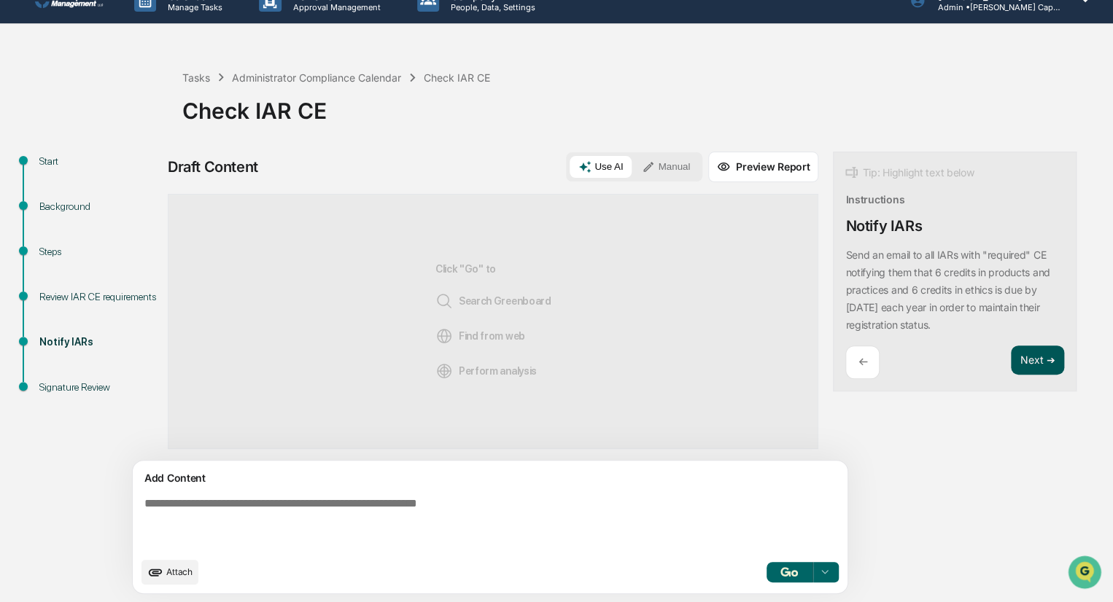
click at [1011, 359] on button "Next ➔" at bounding box center [1037, 361] width 53 height 30
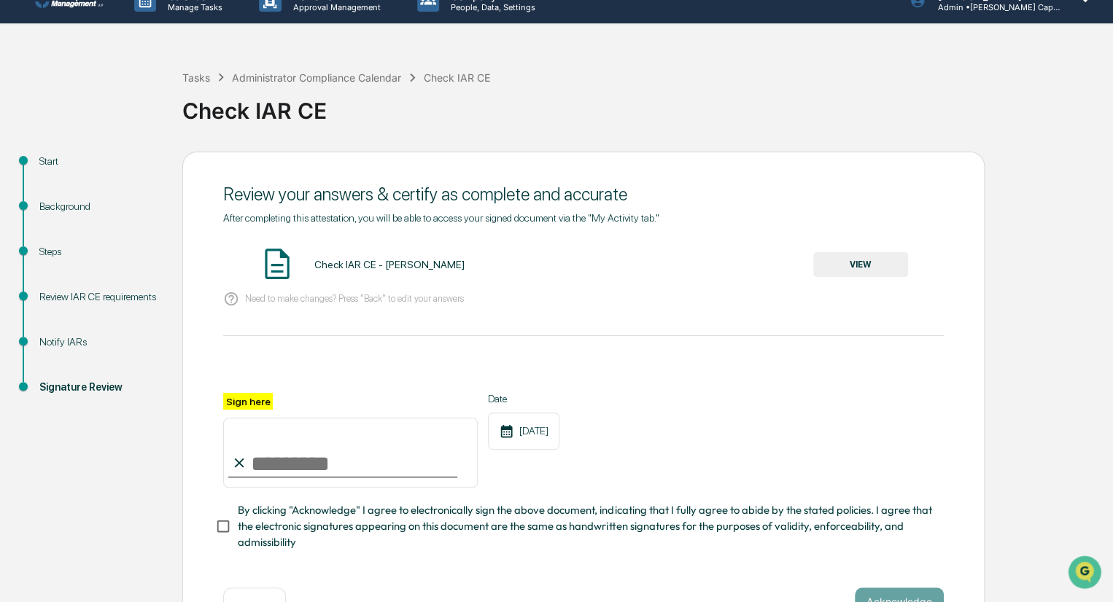
click at [864, 263] on button "VIEW" at bounding box center [860, 264] width 95 height 25
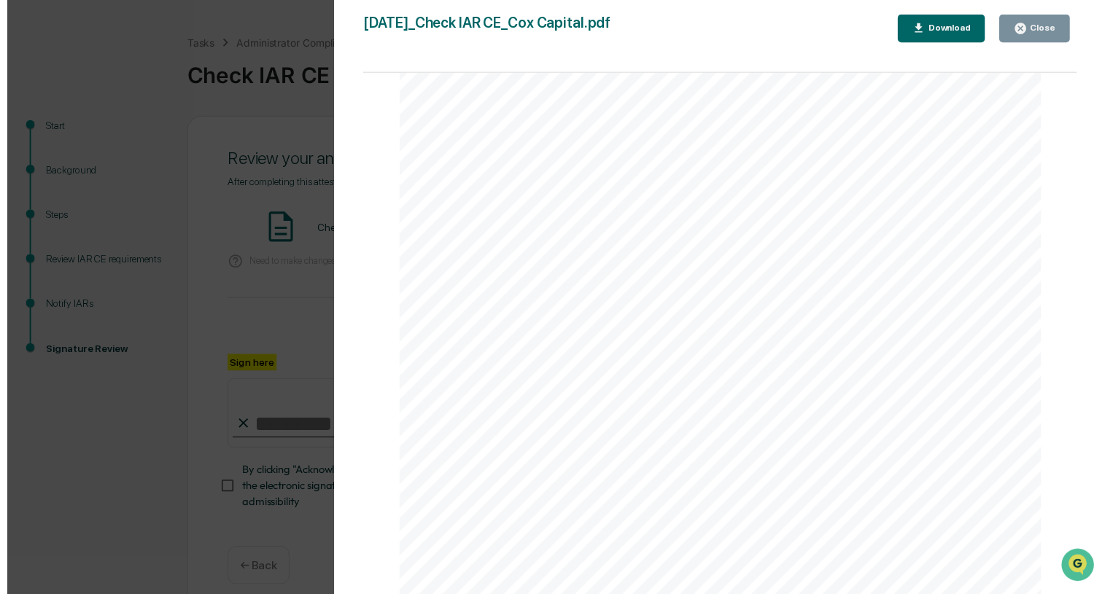
scroll to position [76, 0]
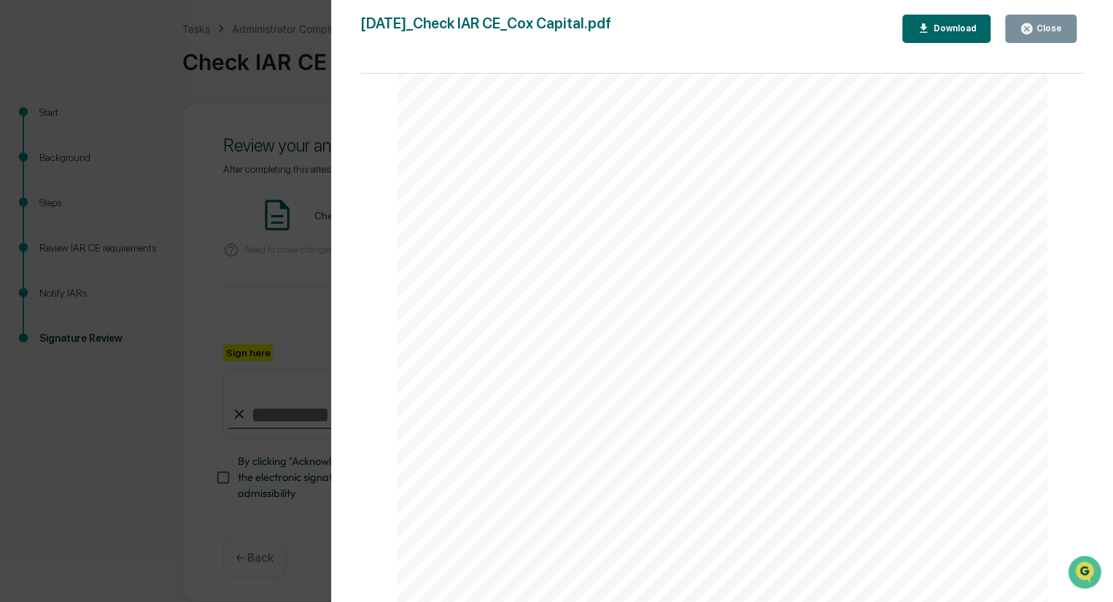
click at [1061, 22] on div "Close" at bounding box center [1040, 29] width 42 height 14
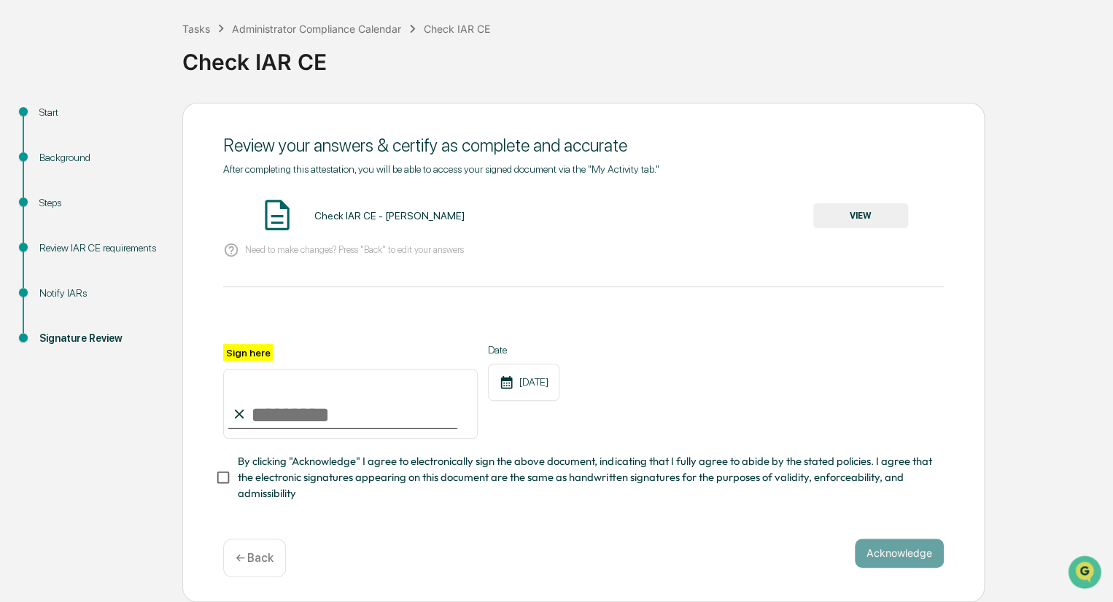
click at [280, 421] on input "Sign here" at bounding box center [350, 404] width 254 height 70
type input "********"
click at [895, 548] on button "Acknowledge" at bounding box center [899, 553] width 89 height 29
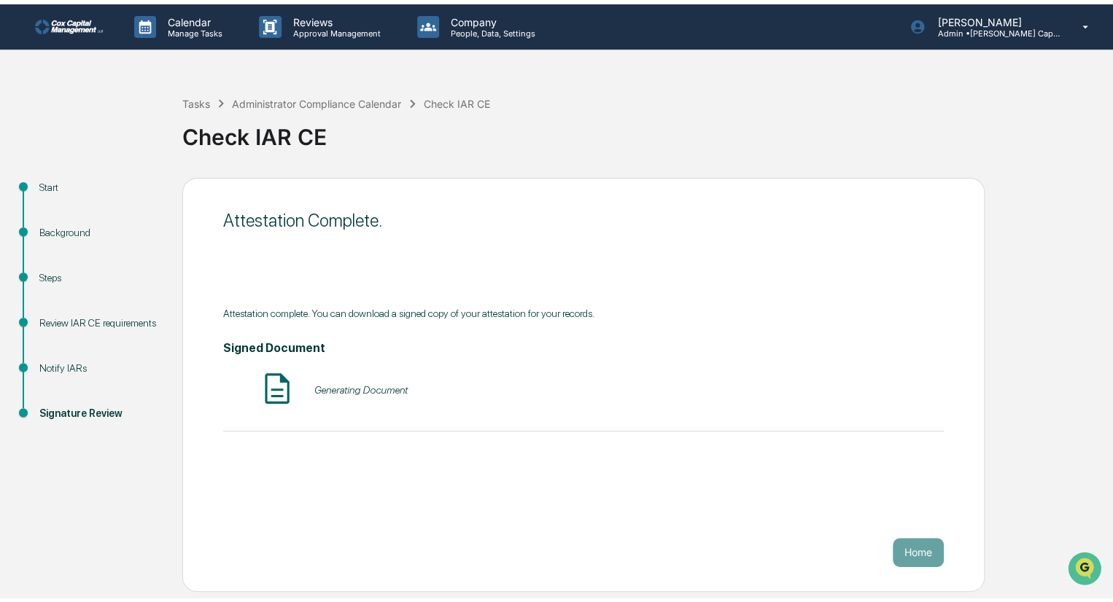
scroll to position [0, 0]
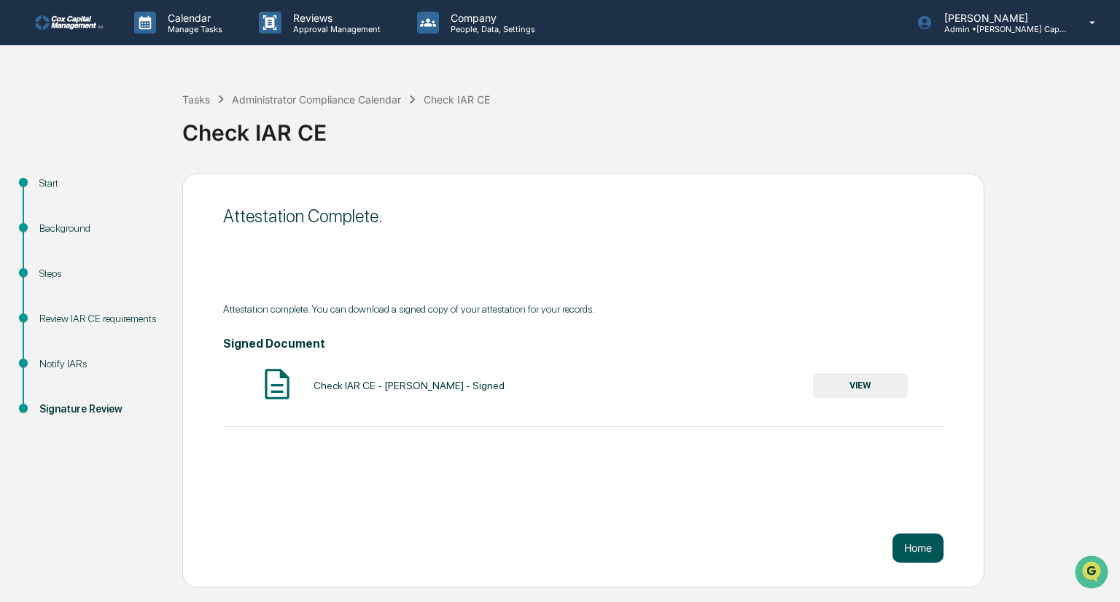
click at [909, 543] on button "Home" at bounding box center [918, 548] width 51 height 29
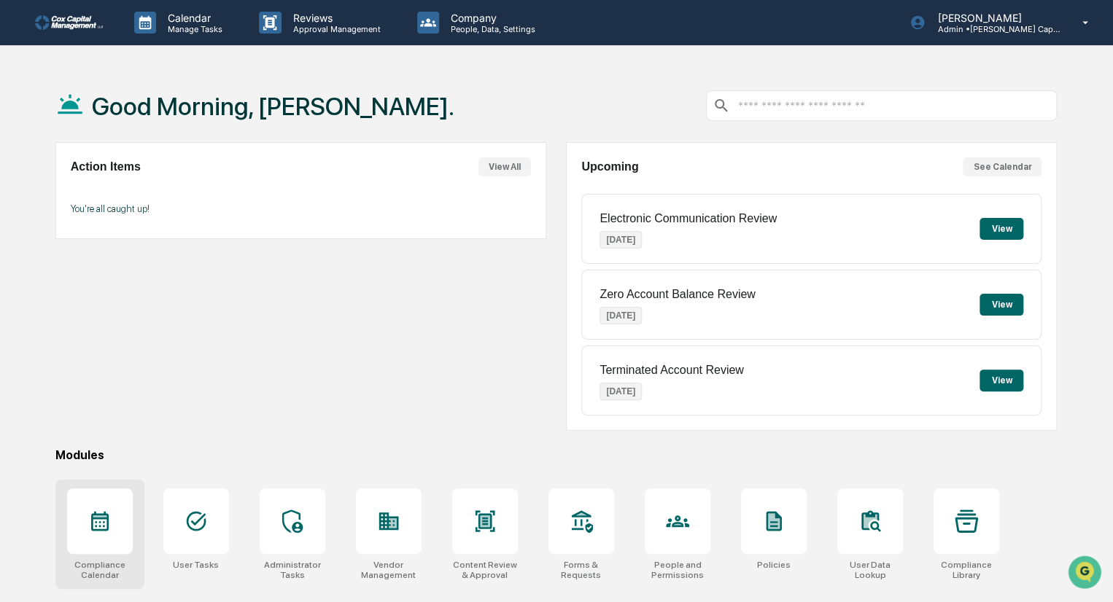
click at [96, 530] on icon at bounding box center [99, 521] width 23 height 23
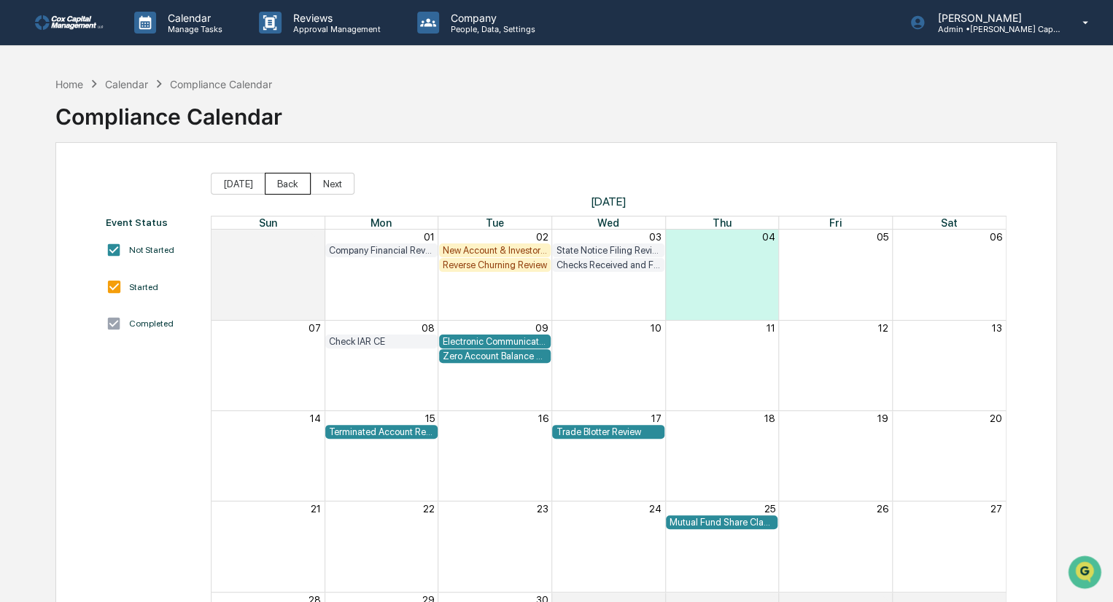
click at [282, 188] on button "Back" at bounding box center [288, 184] width 46 height 22
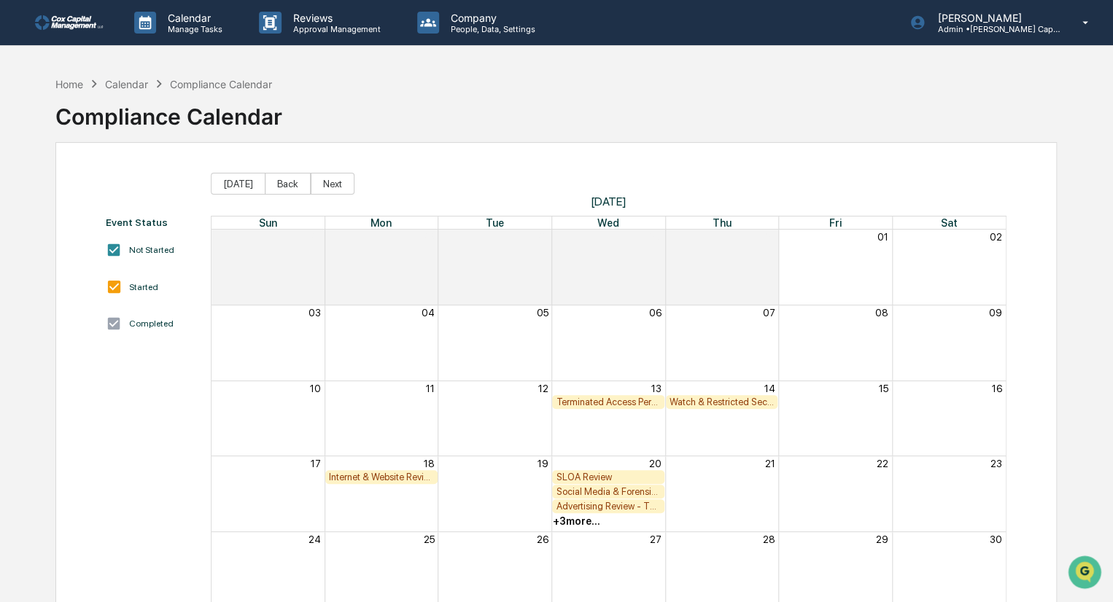
click at [728, 400] on div "Watch & Restricted Securities List" at bounding box center [721, 402] width 105 height 11
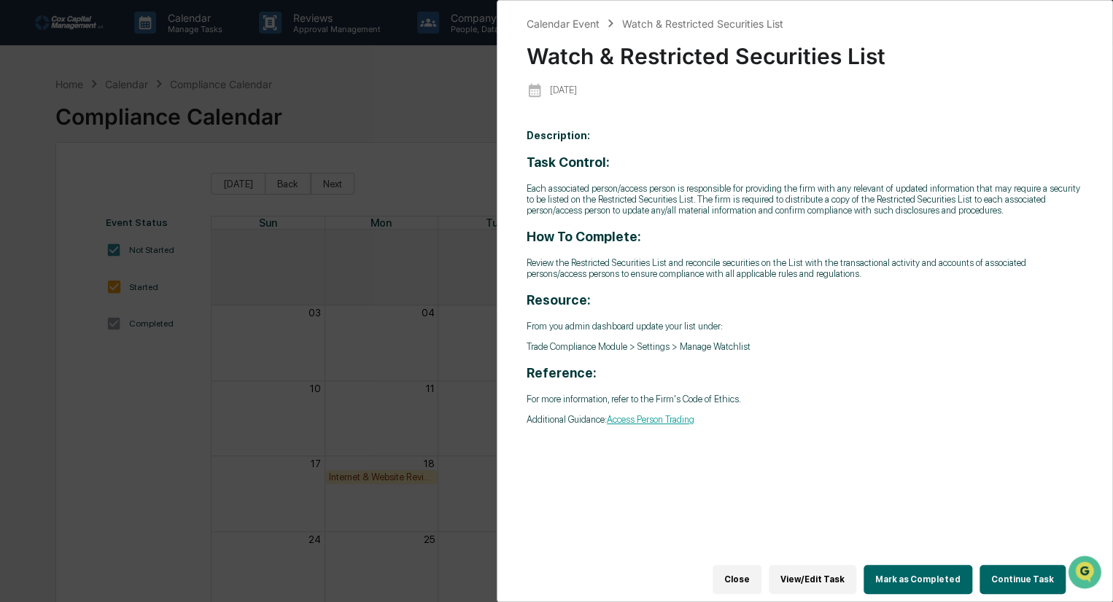
click at [1022, 569] on button "Continue Task" at bounding box center [1022, 579] width 86 height 29
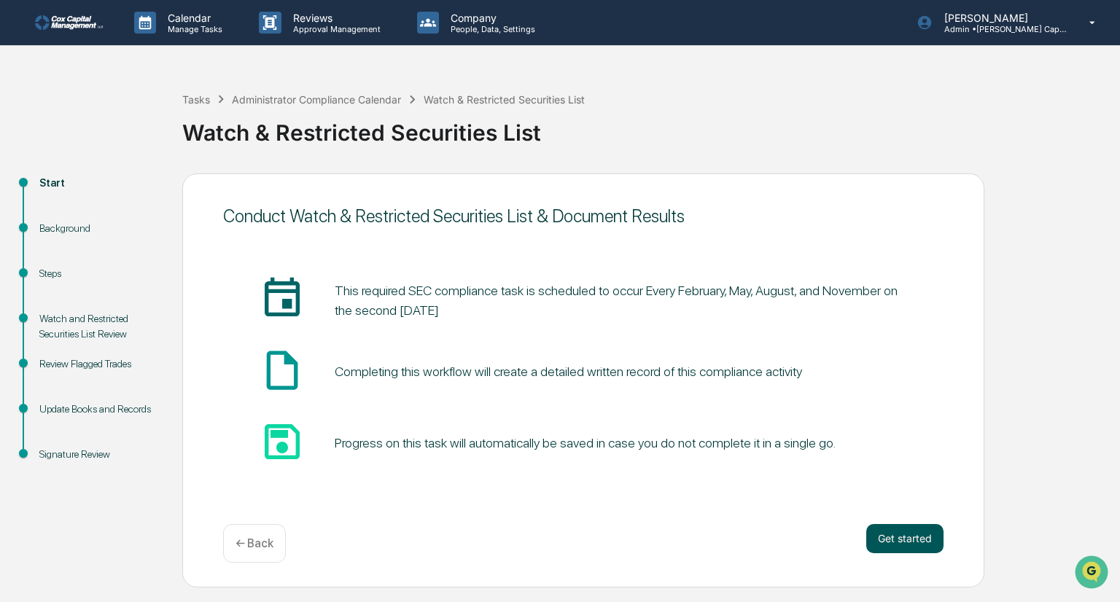
click at [898, 541] on button "Get started" at bounding box center [904, 538] width 77 height 29
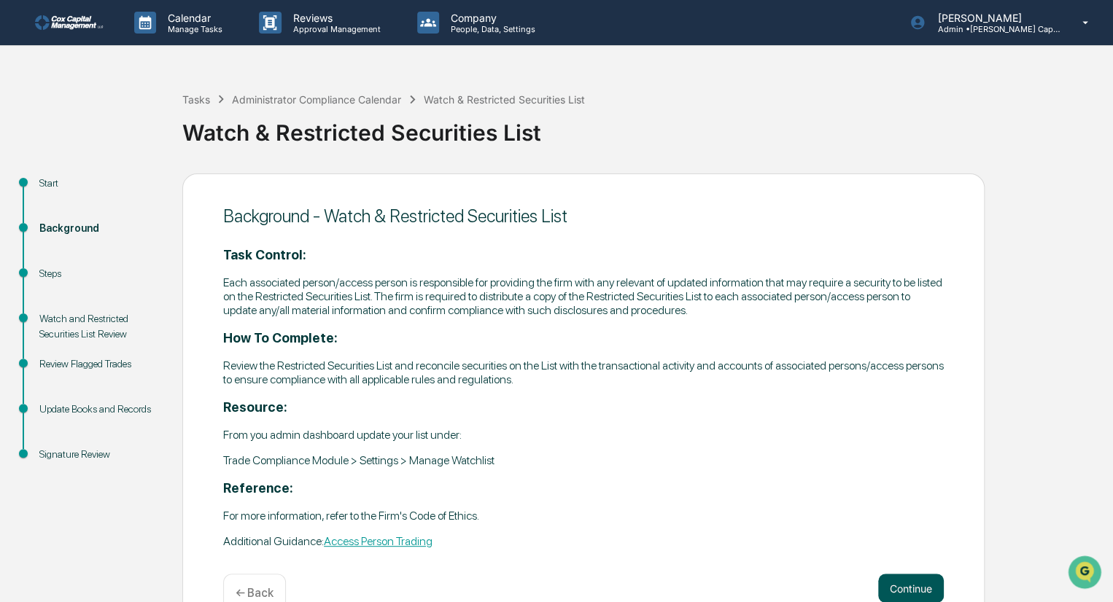
click at [919, 584] on button "Continue" at bounding box center [911, 588] width 66 height 29
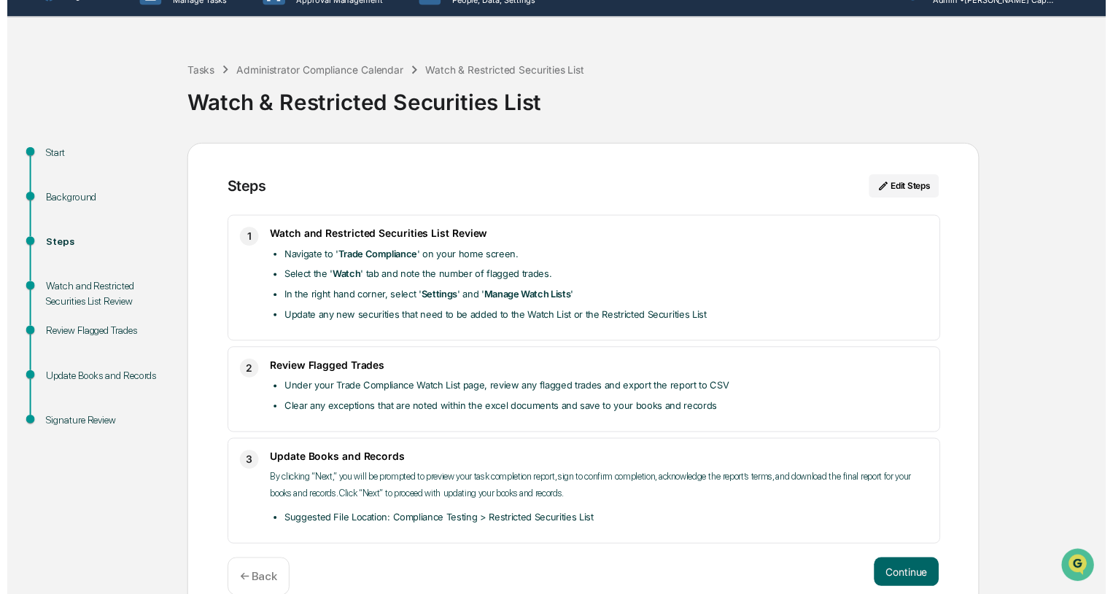
scroll to position [53, 0]
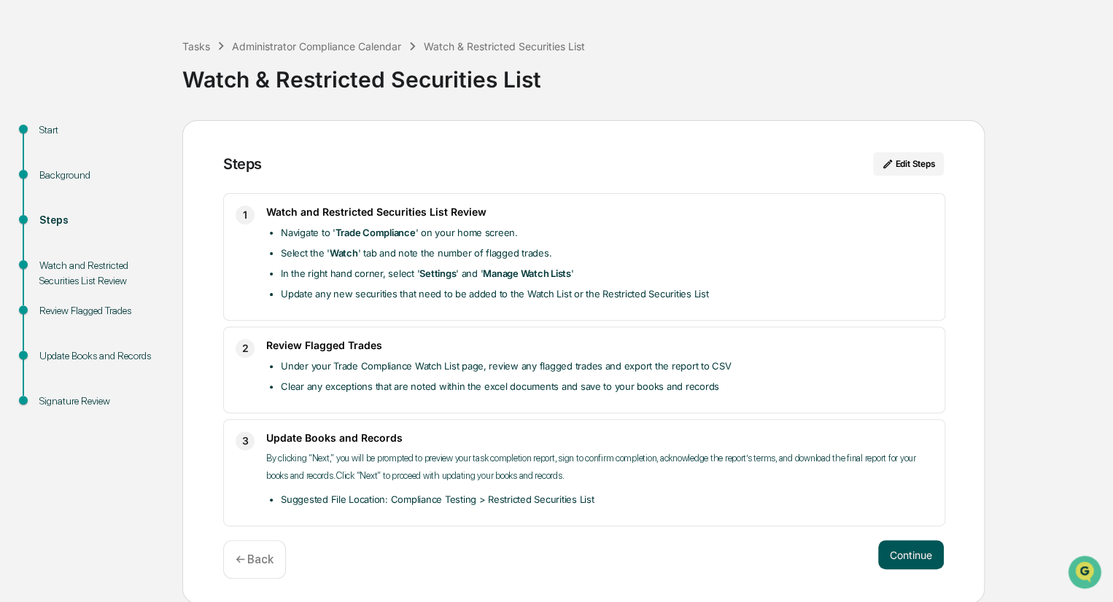
click at [915, 551] on button "Continue" at bounding box center [911, 554] width 66 height 29
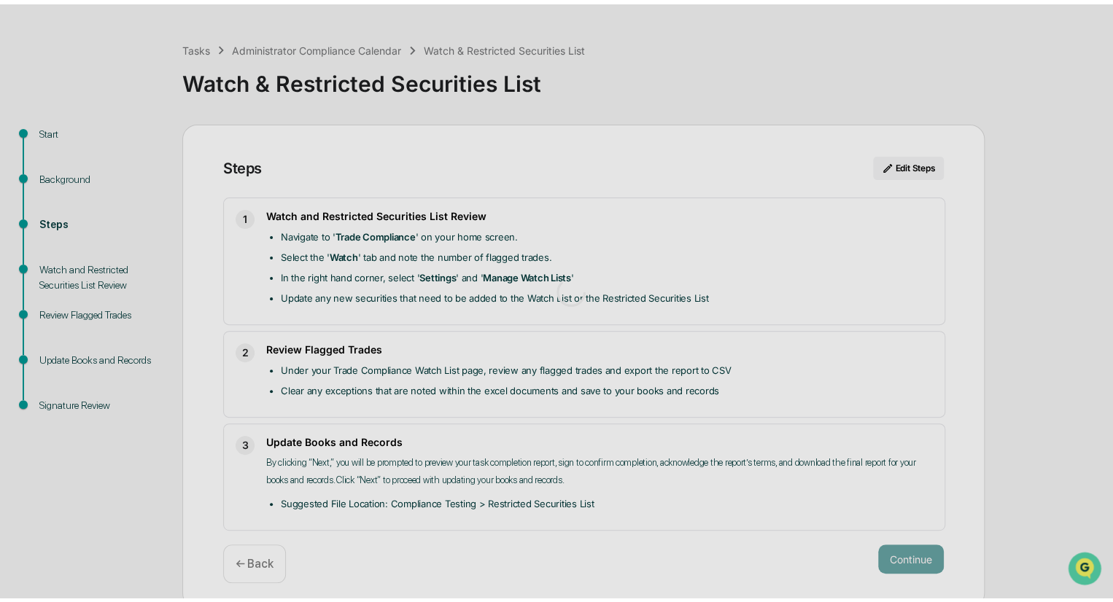
scroll to position [10, 0]
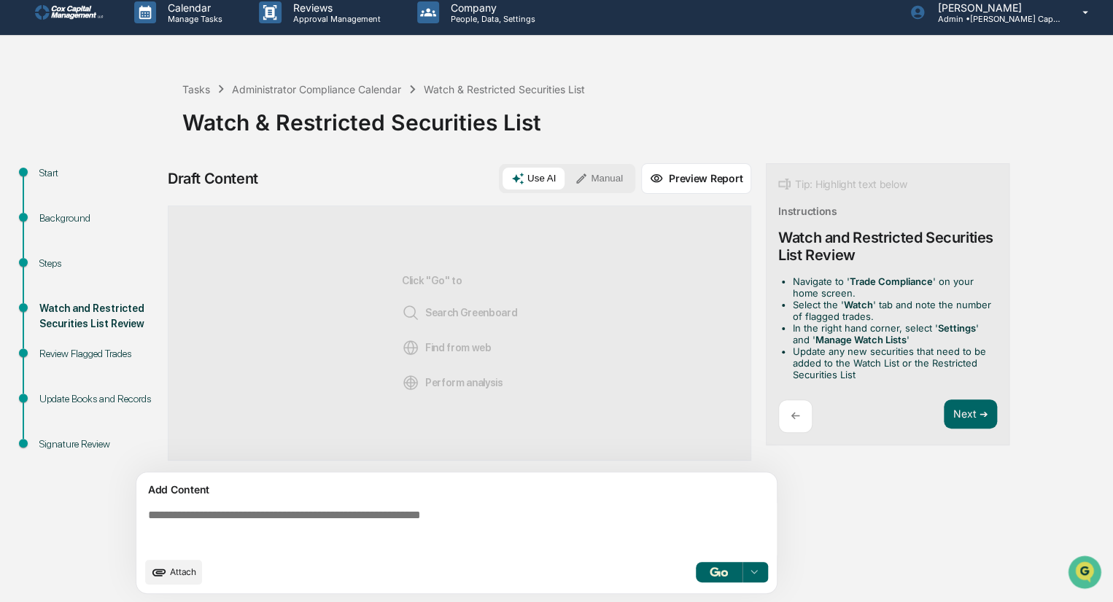
click at [794, 411] on p "←" at bounding box center [794, 416] width 9 height 14
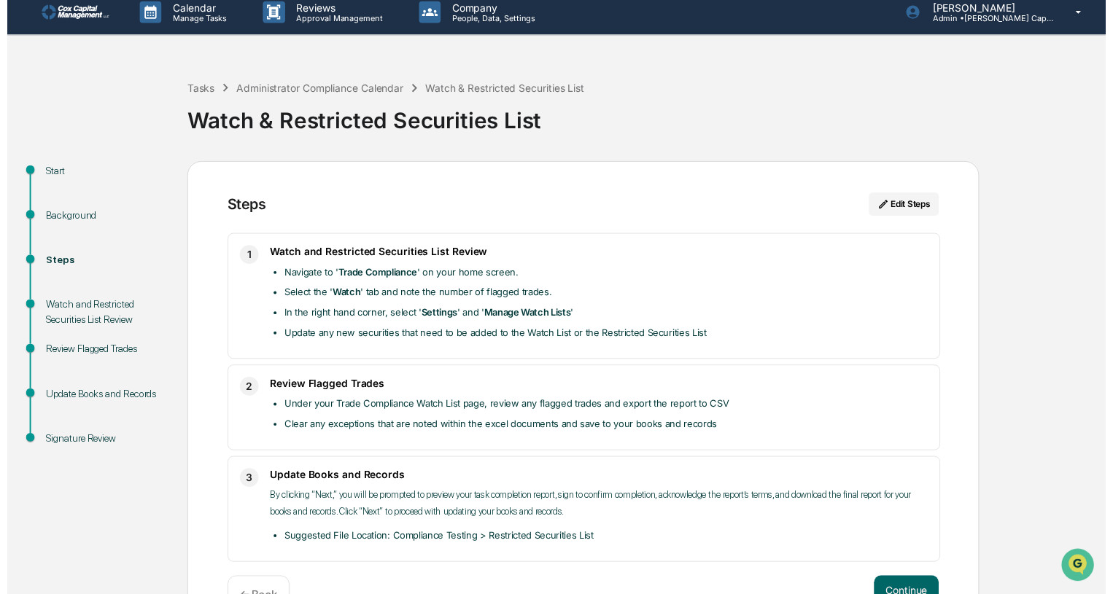
scroll to position [53, 0]
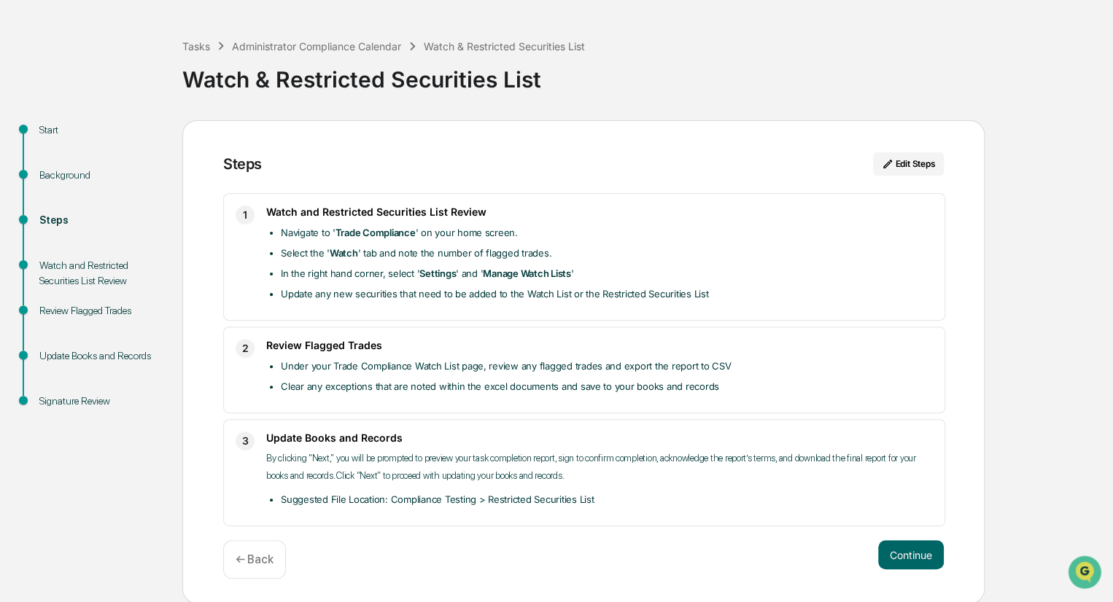
click at [257, 564] on p "← Back" at bounding box center [255, 560] width 38 height 14
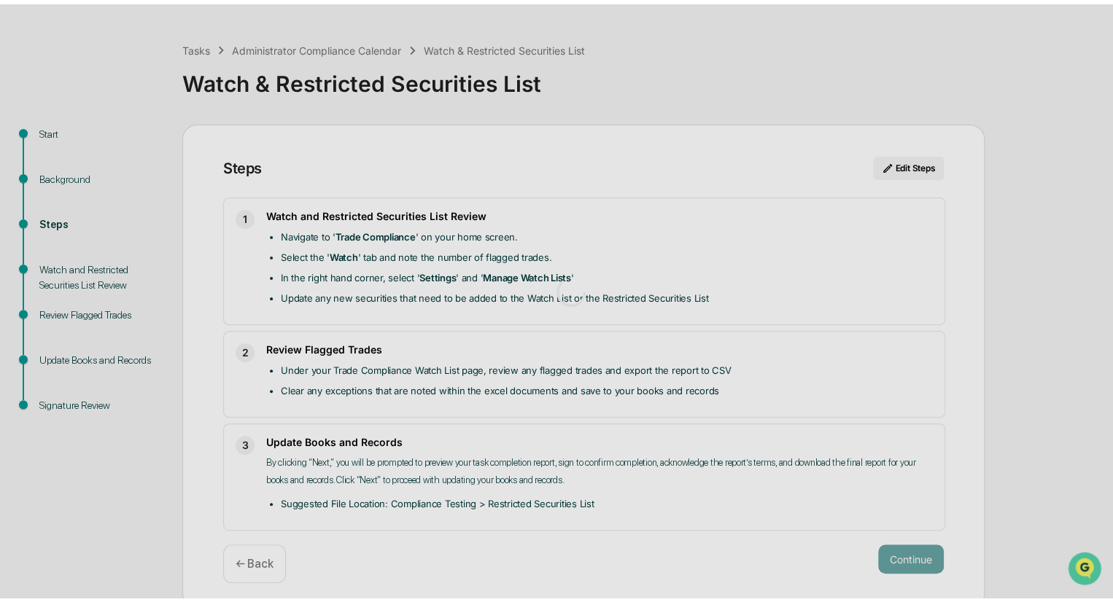
scroll to position [35, 0]
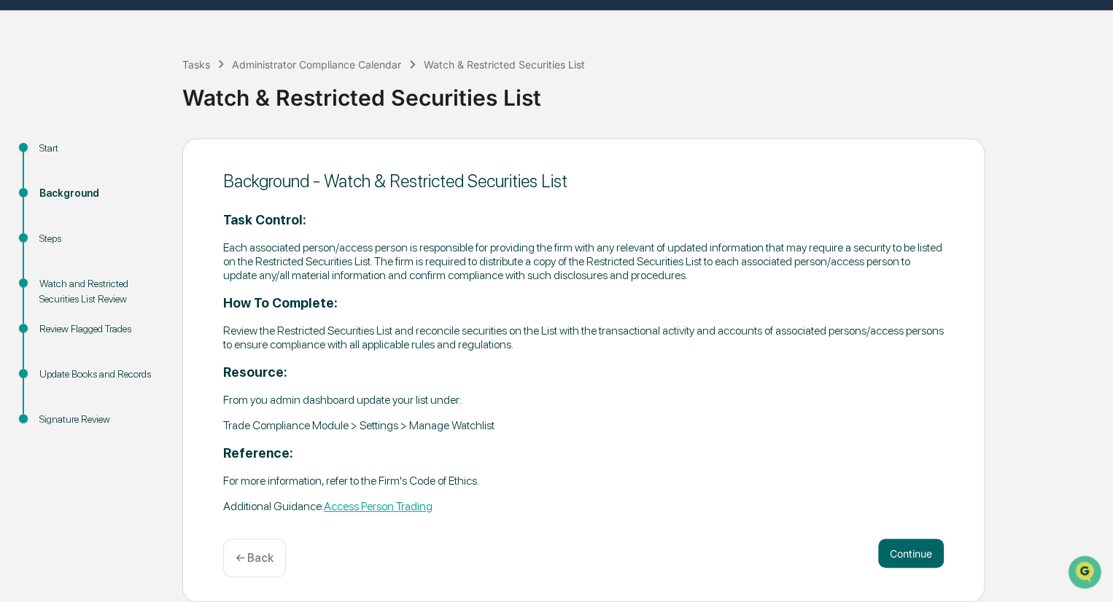
click at [261, 561] on p "← Back" at bounding box center [255, 558] width 38 height 14
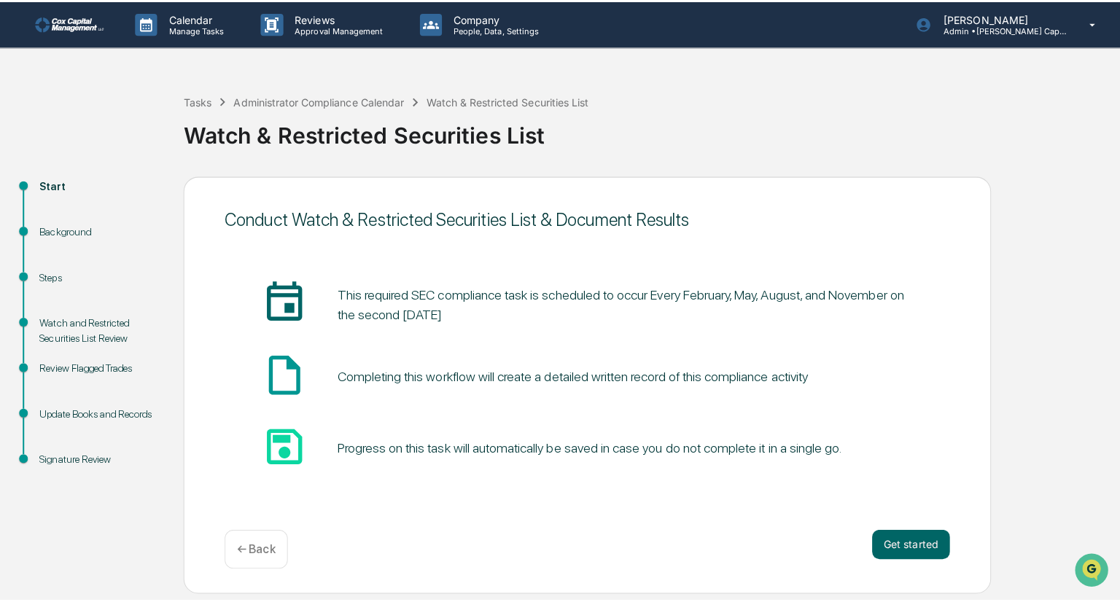
scroll to position [0, 0]
